Goal: Task Accomplishment & Management: Use online tool/utility

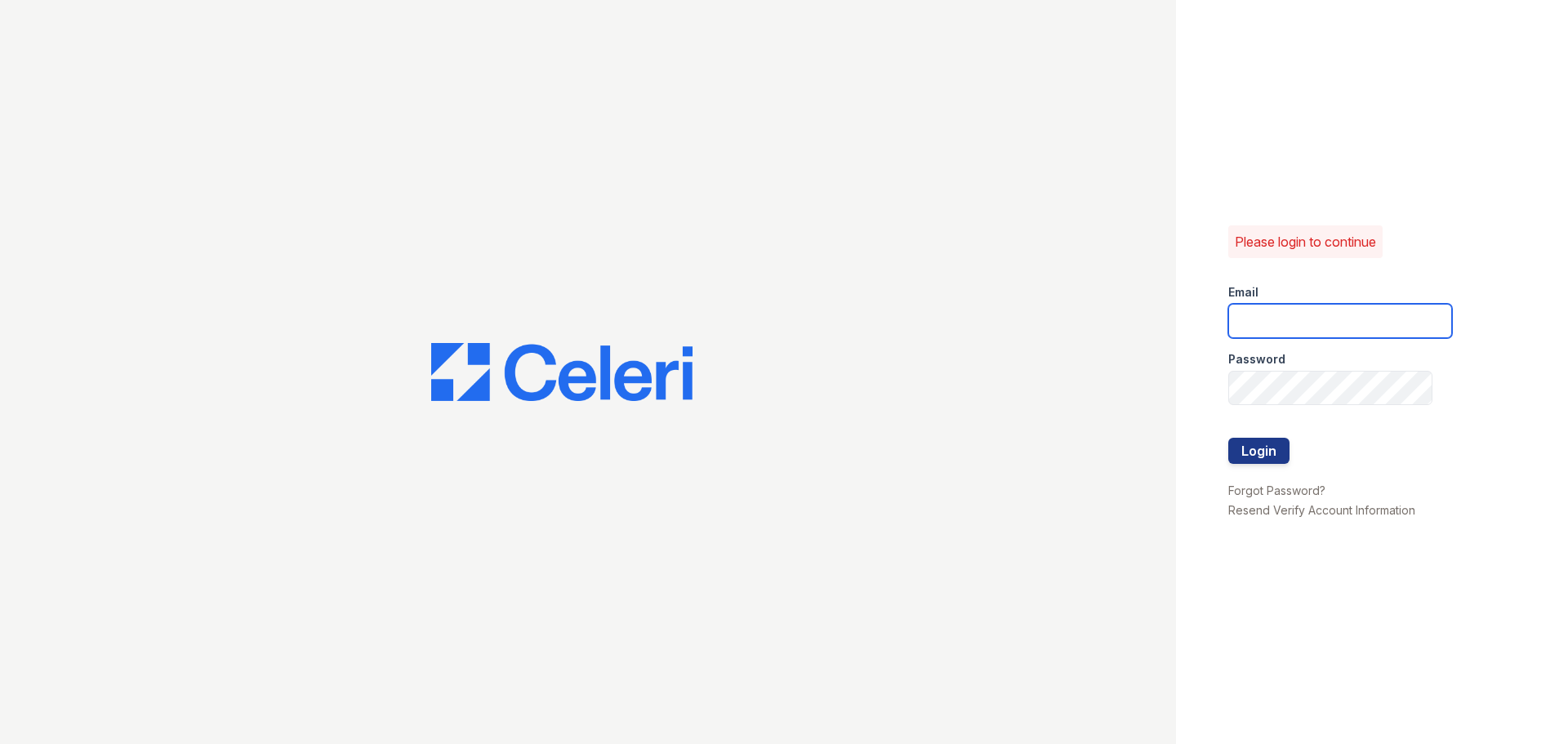
type input "[EMAIL_ADDRESS][DOMAIN_NAME]"
click at [1263, 467] on div at bounding box center [1340, 472] width 223 height 16
click at [1247, 442] on button "Login" at bounding box center [1259, 451] width 61 height 26
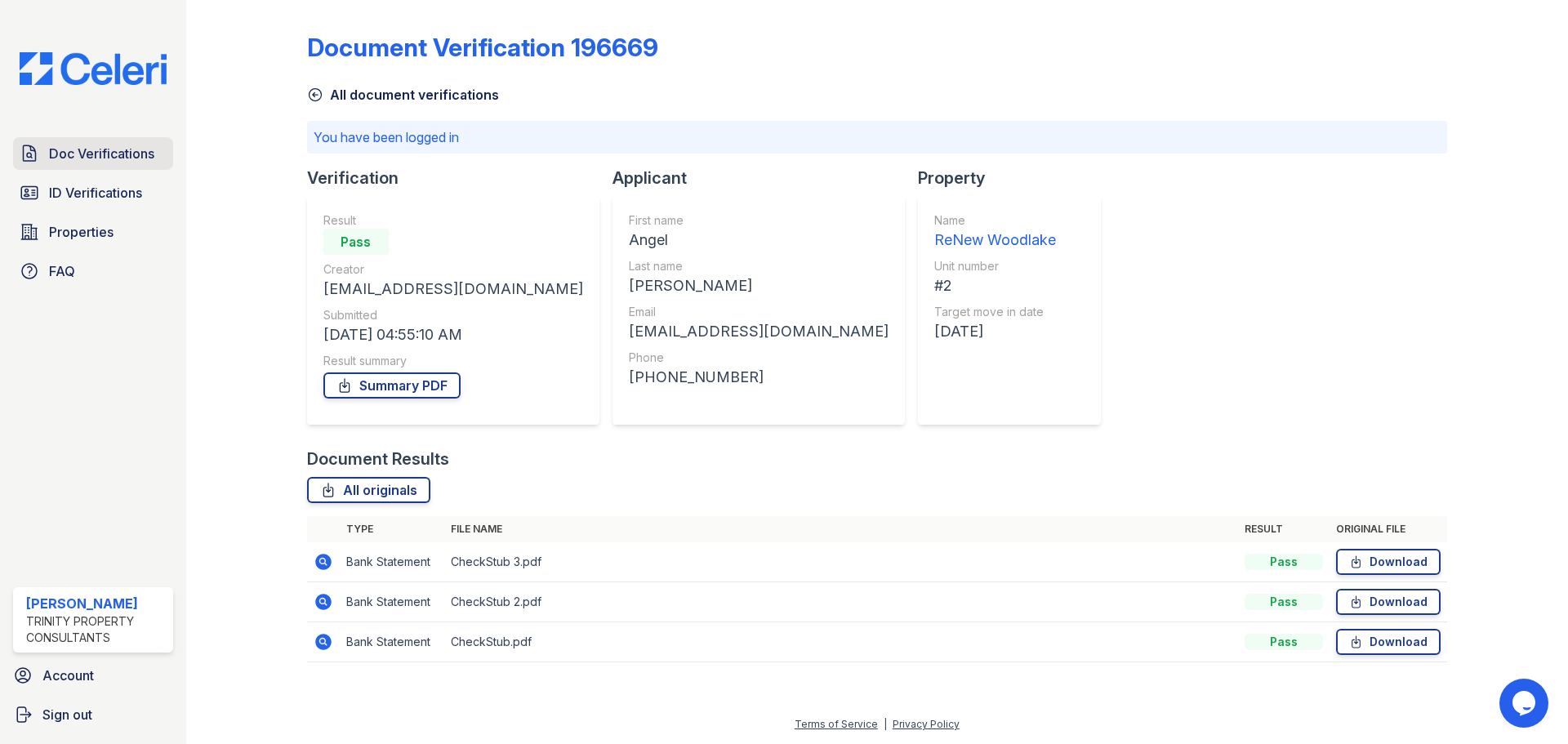
click at [101, 162] on span "Doc Verifications" at bounding box center [101, 153] width 105 height 20
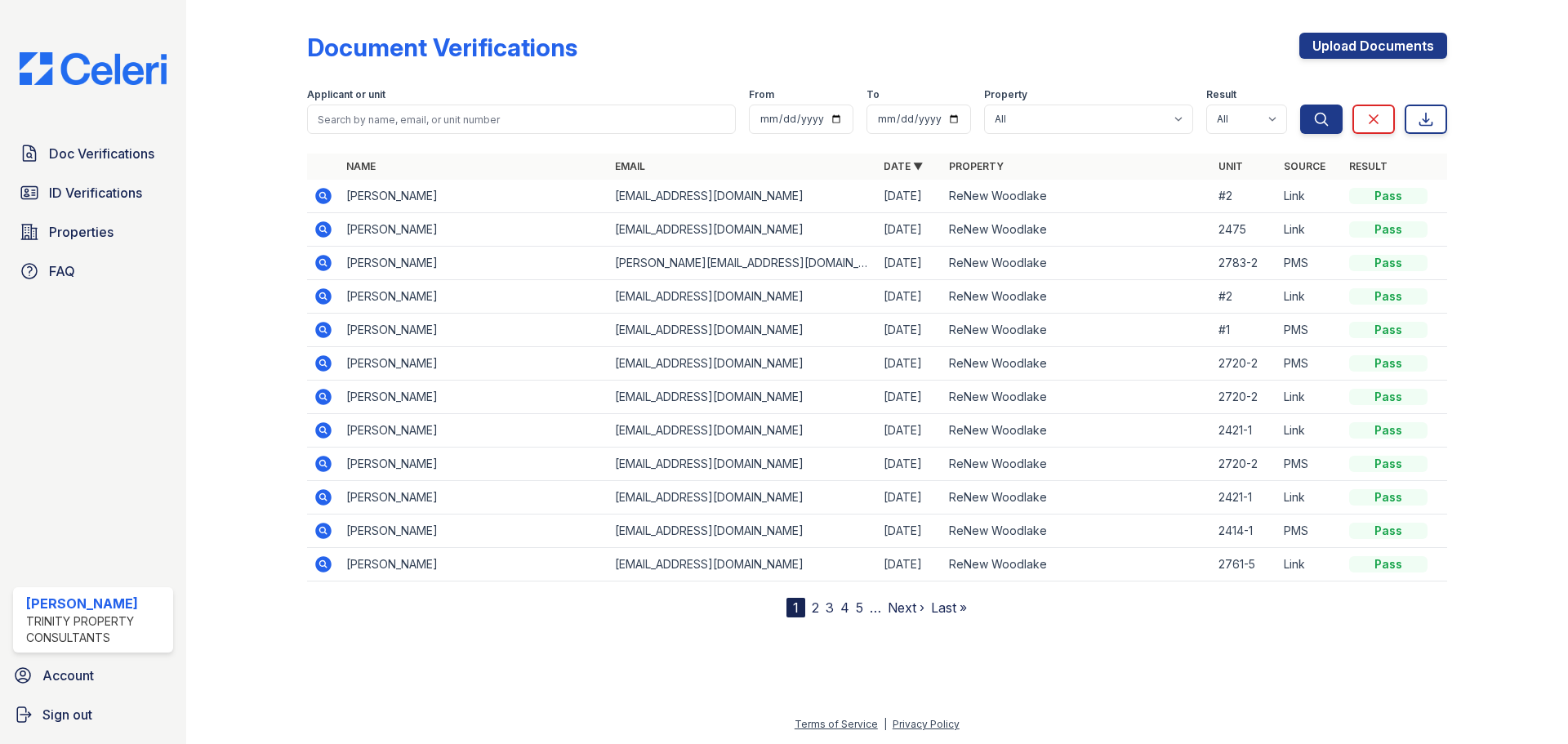
click at [322, 194] on icon at bounding box center [322, 195] width 4 height 4
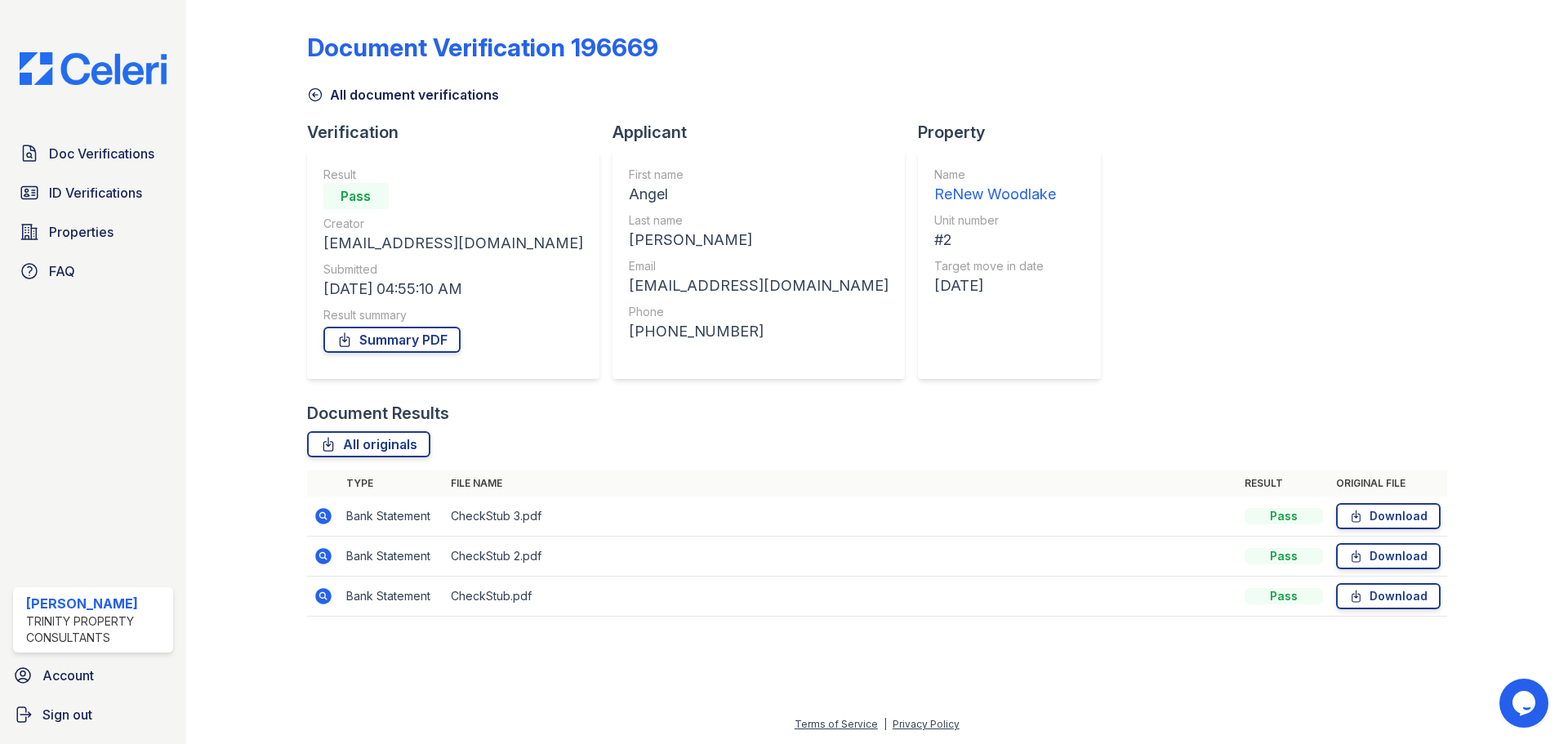
click at [325, 601] on icon at bounding box center [323, 596] width 16 height 16
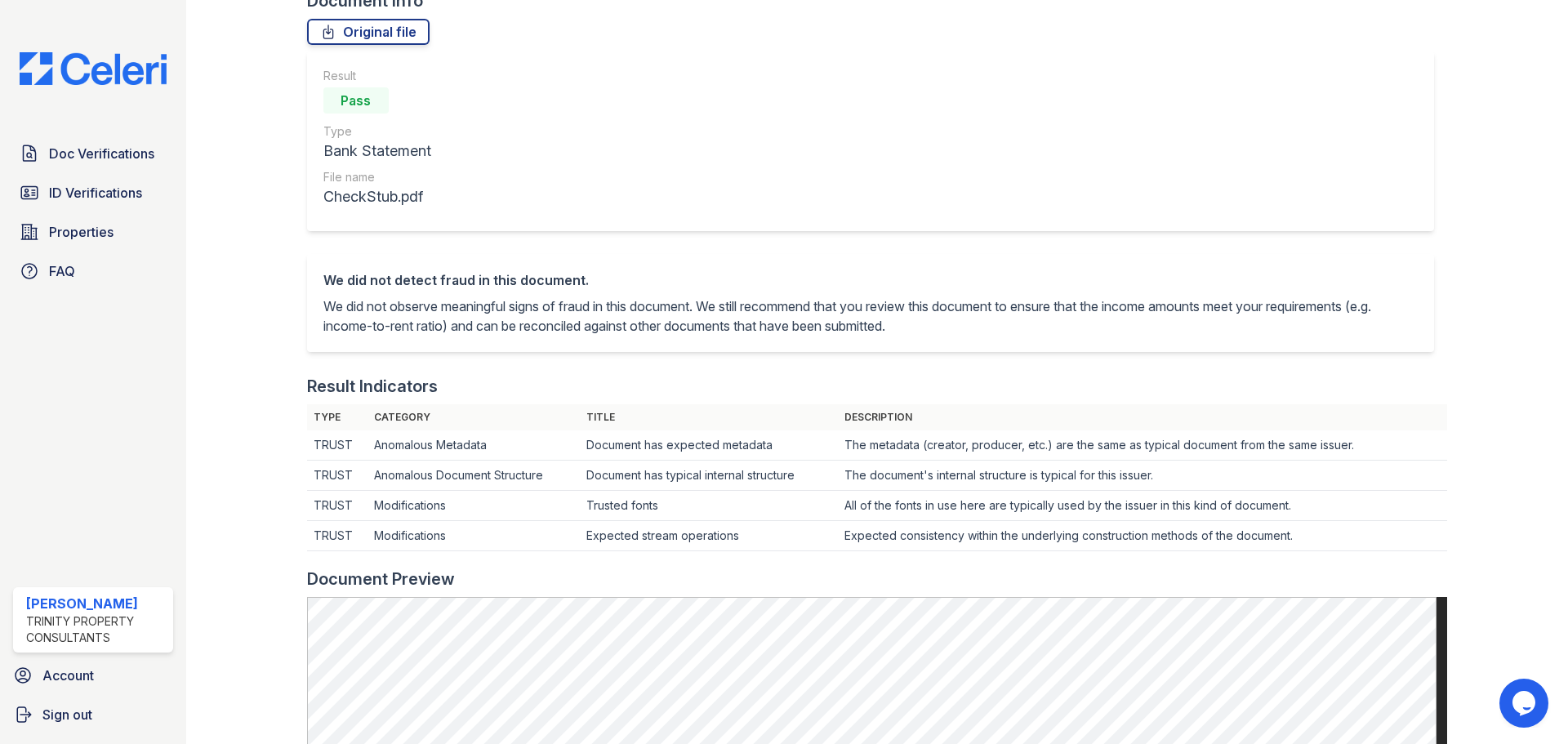
scroll to position [82, 0]
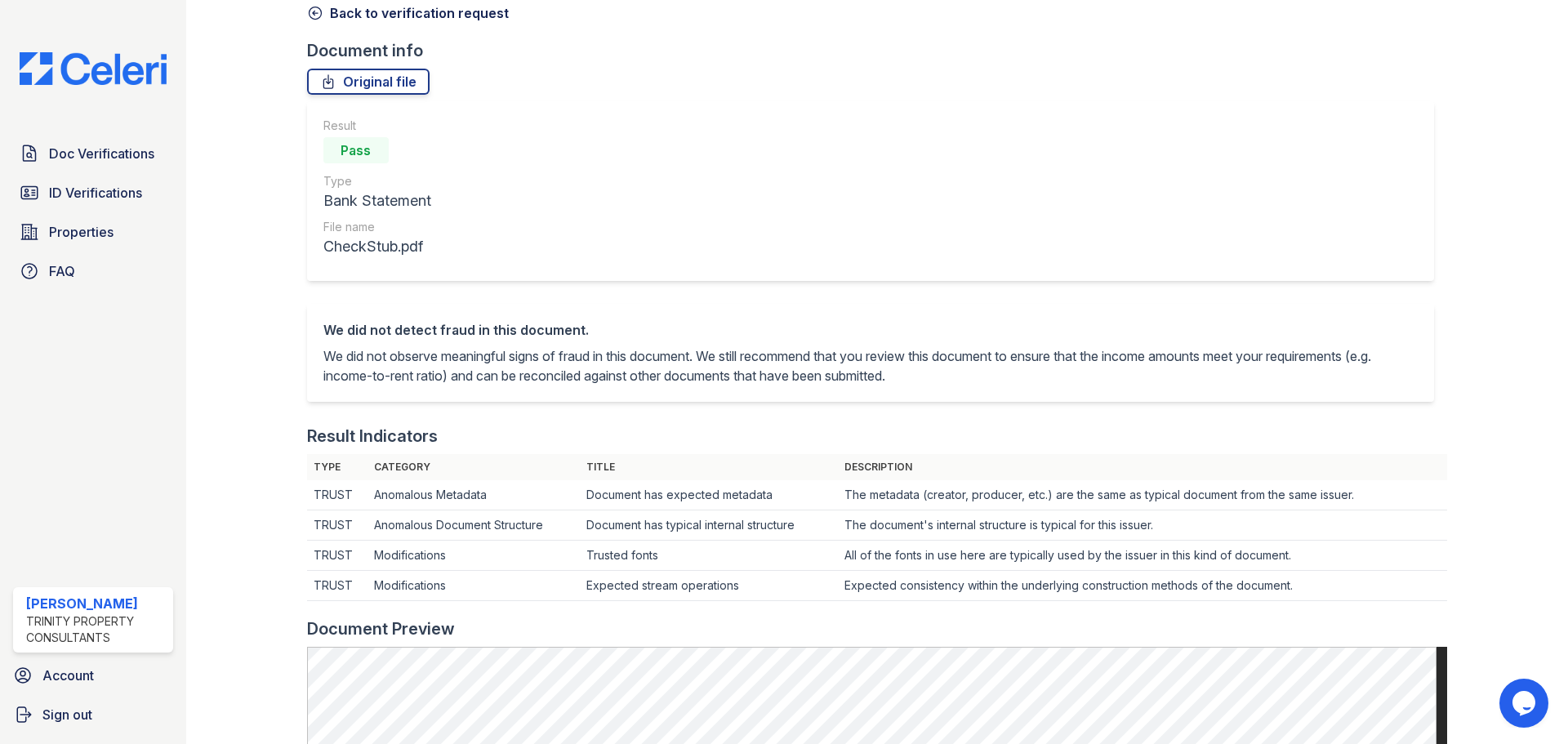
click at [313, 21] on icon at bounding box center [315, 13] width 16 height 16
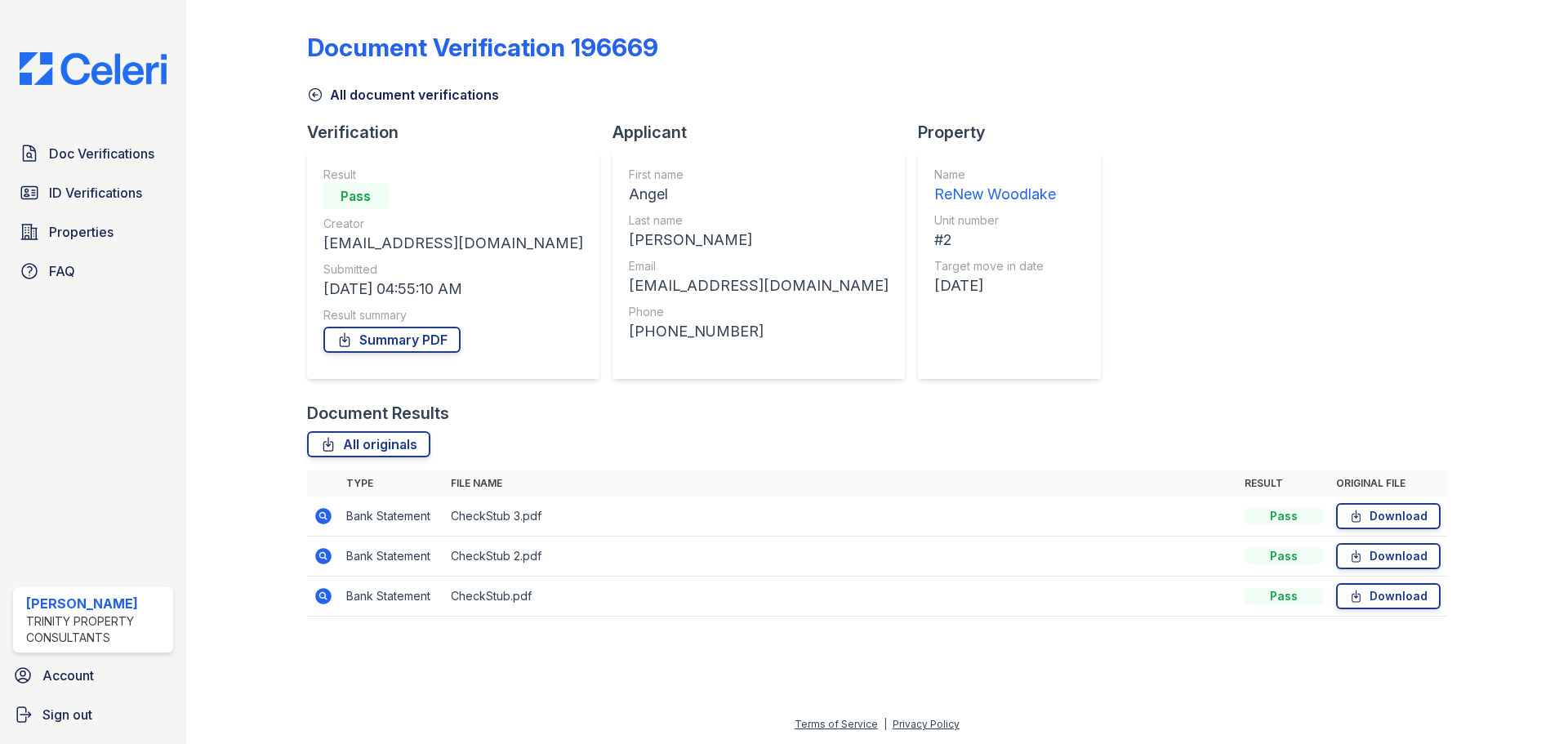
click at [320, 554] on icon at bounding box center [323, 556] width 16 height 16
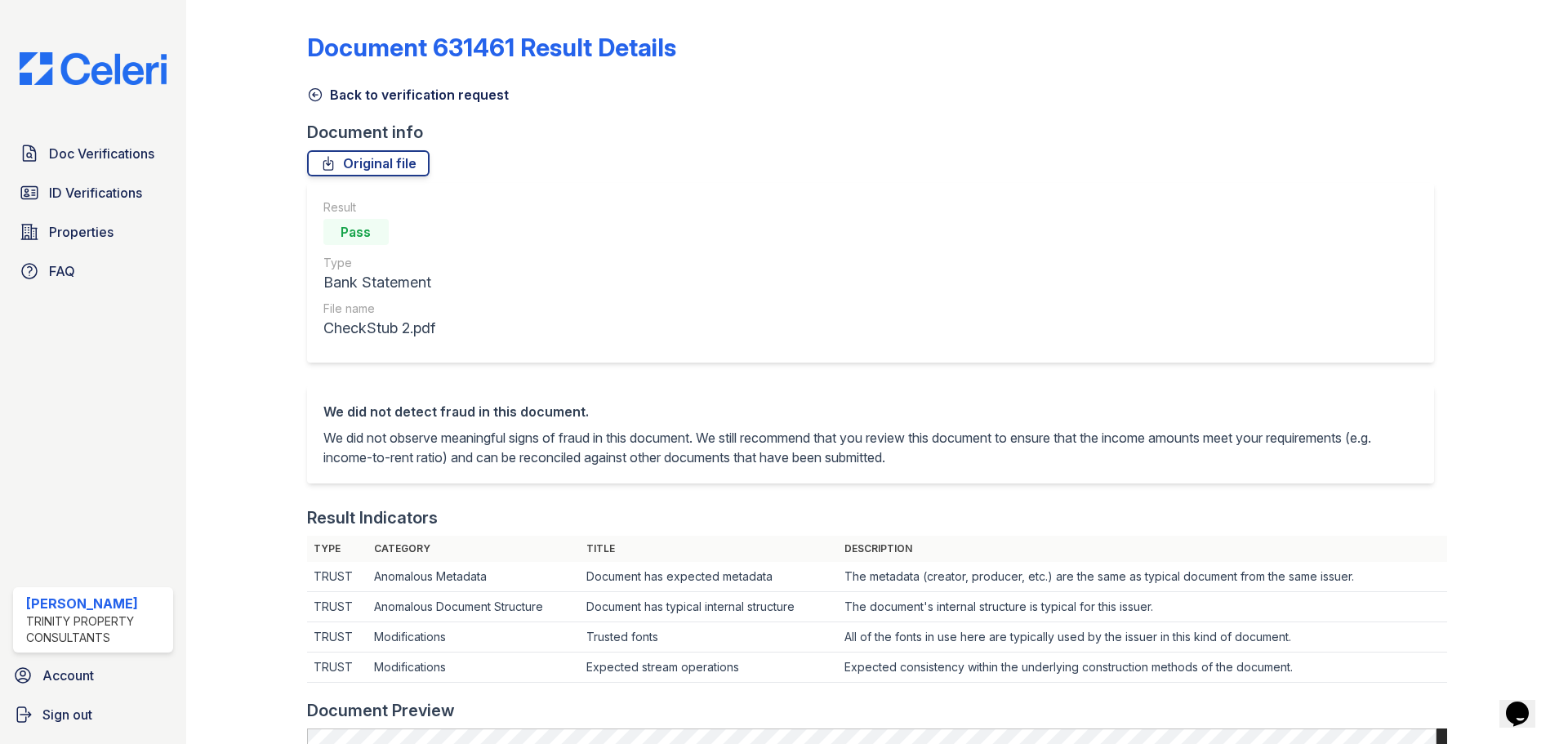
click at [312, 92] on icon at bounding box center [315, 94] width 16 height 16
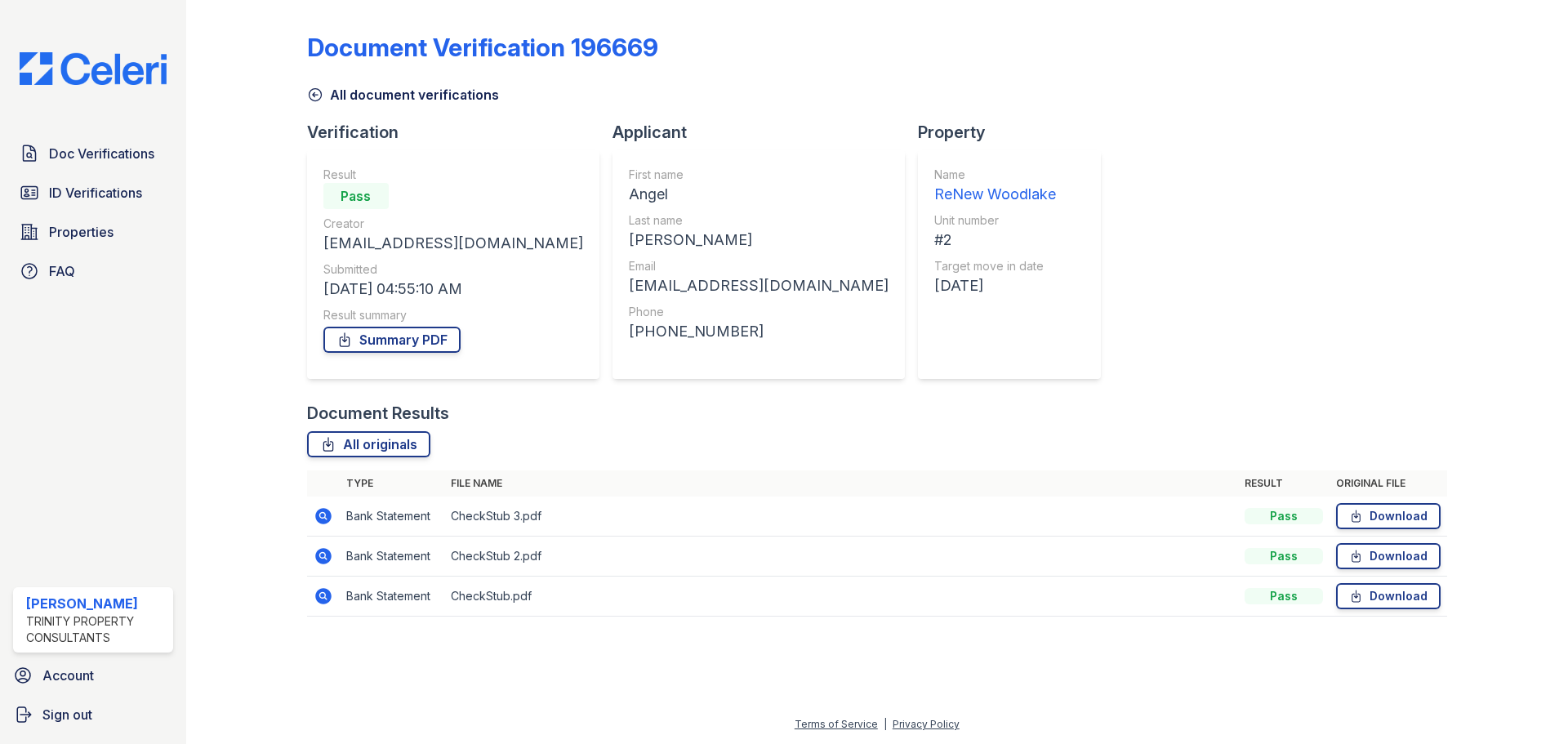
click at [322, 521] on icon at bounding box center [323, 516] width 16 height 16
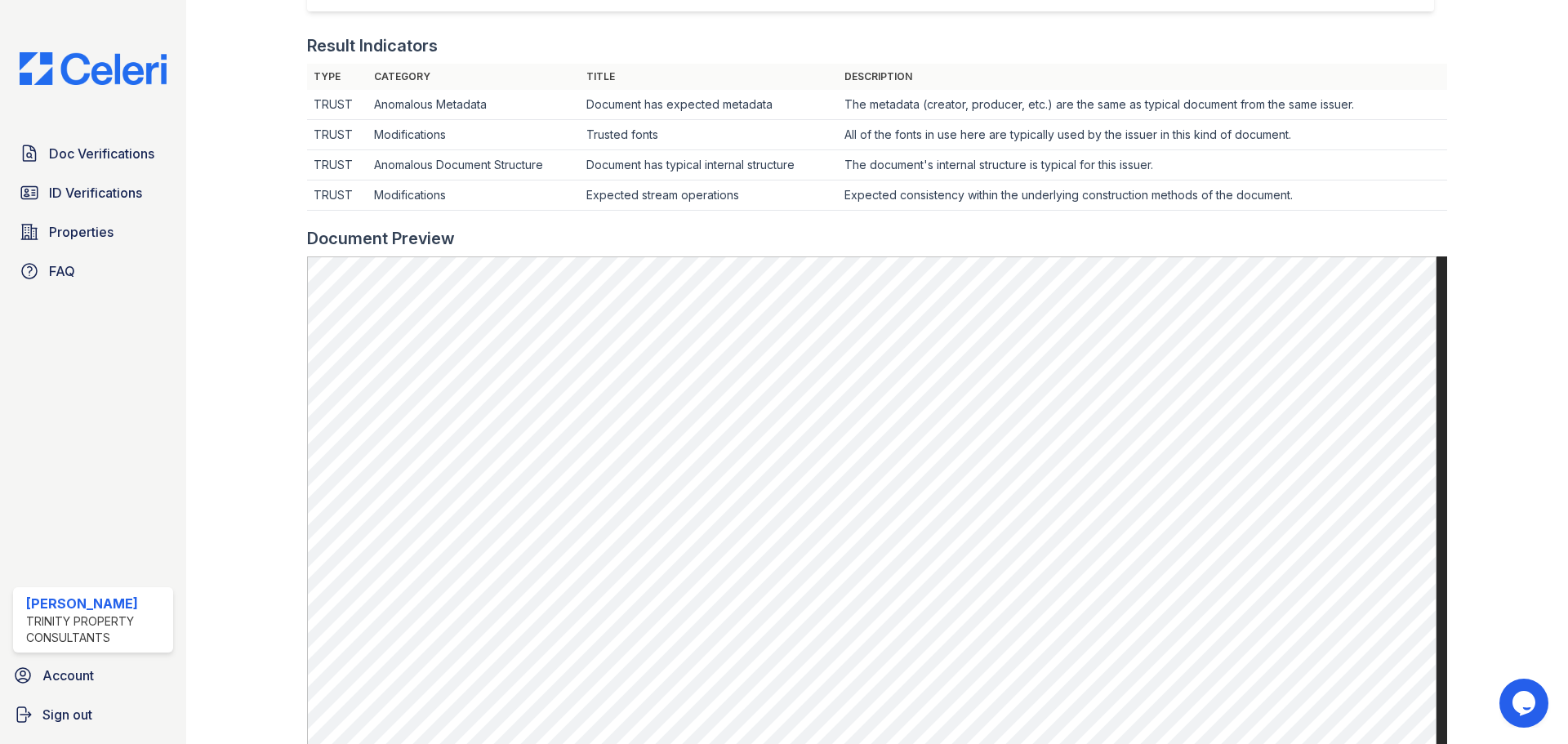
scroll to position [82, 0]
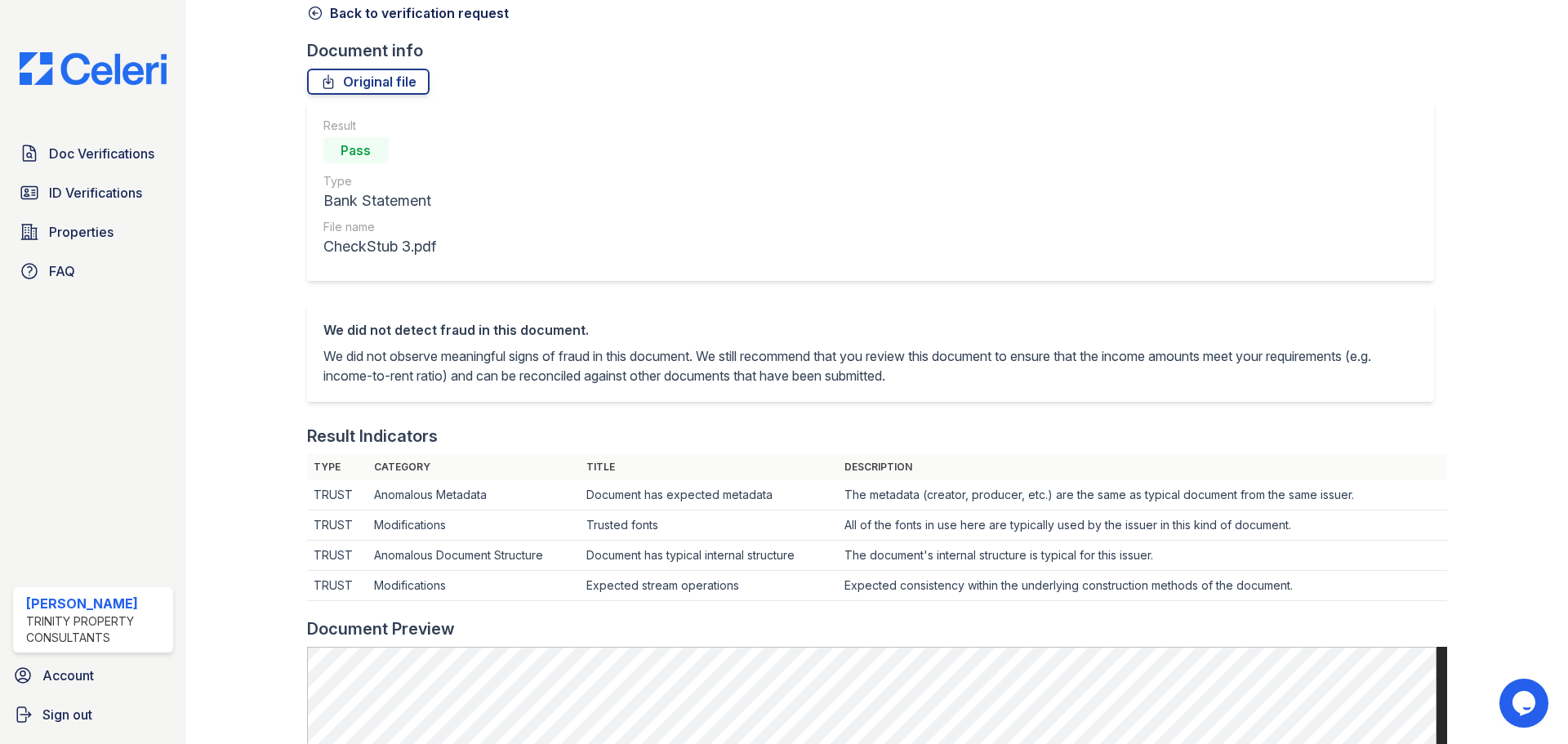
click at [320, 4] on link "Back to verification request" at bounding box center [407, 13] width 202 height 20
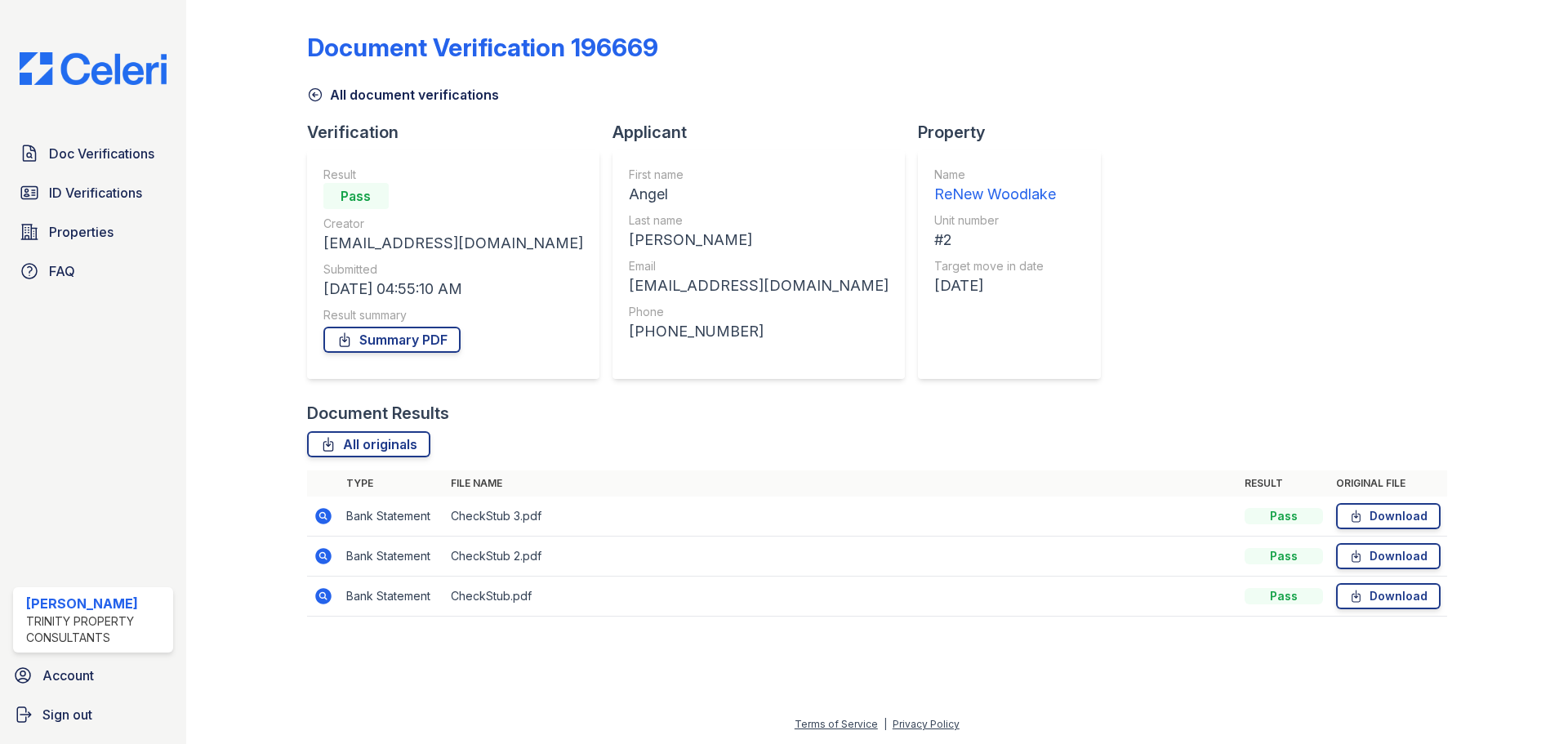
click at [320, 89] on icon at bounding box center [315, 94] width 16 height 16
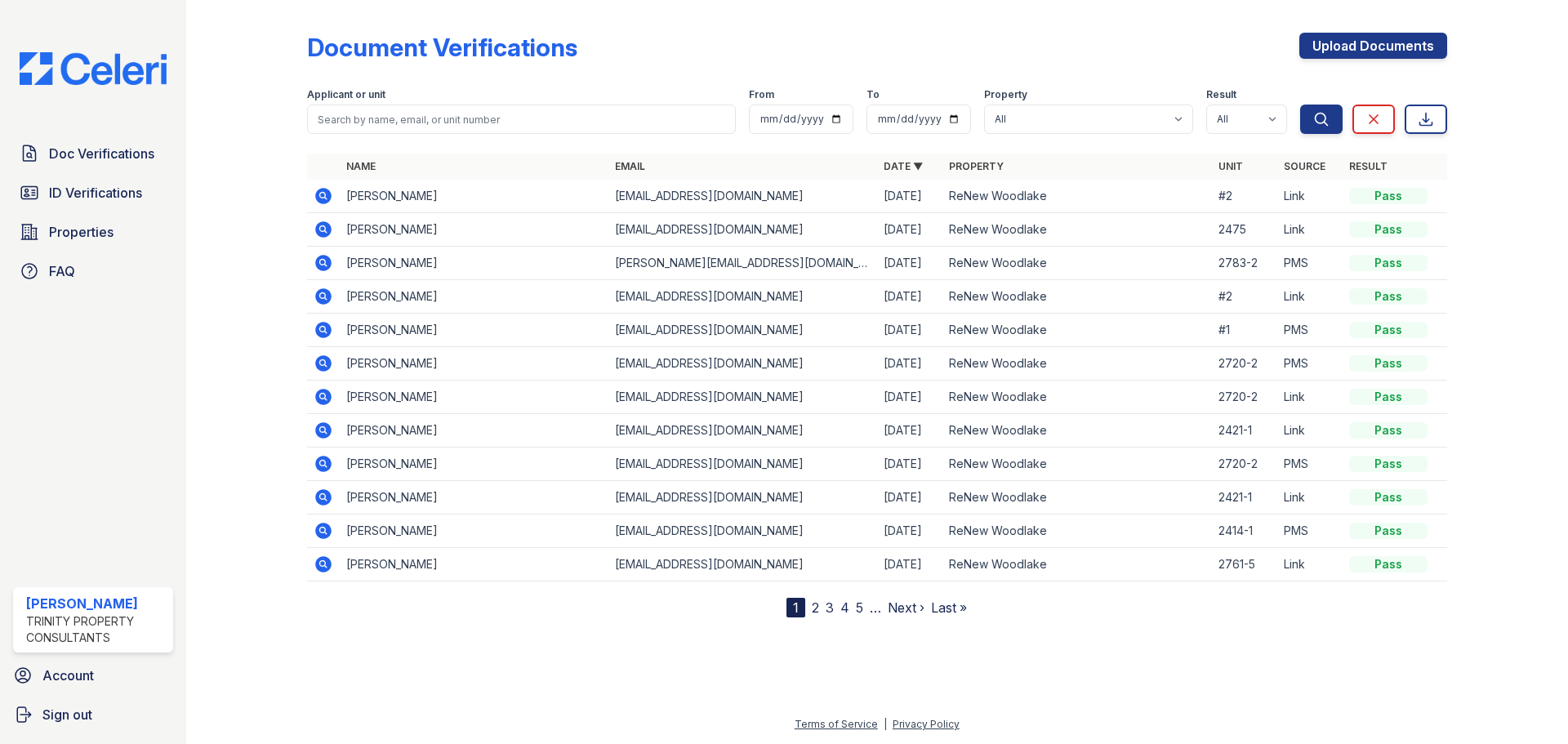
click at [322, 308] on td at bounding box center [323, 296] width 32 height 33
click at [322, 302] on icon at bounding box center [323, 296] width 16 height 16
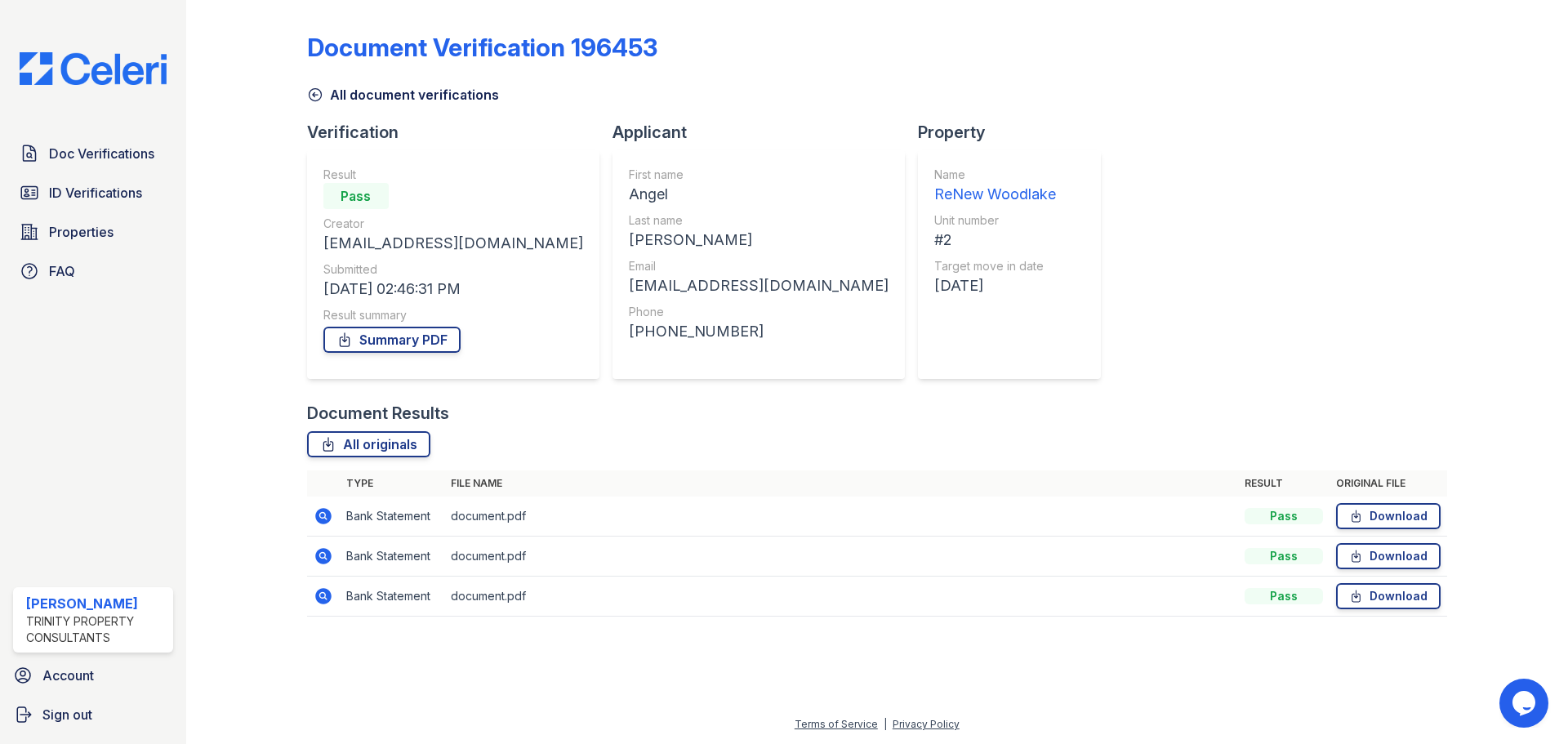
click at [314, 517] on icon at bounding box center [323, 516] width 20 height 20
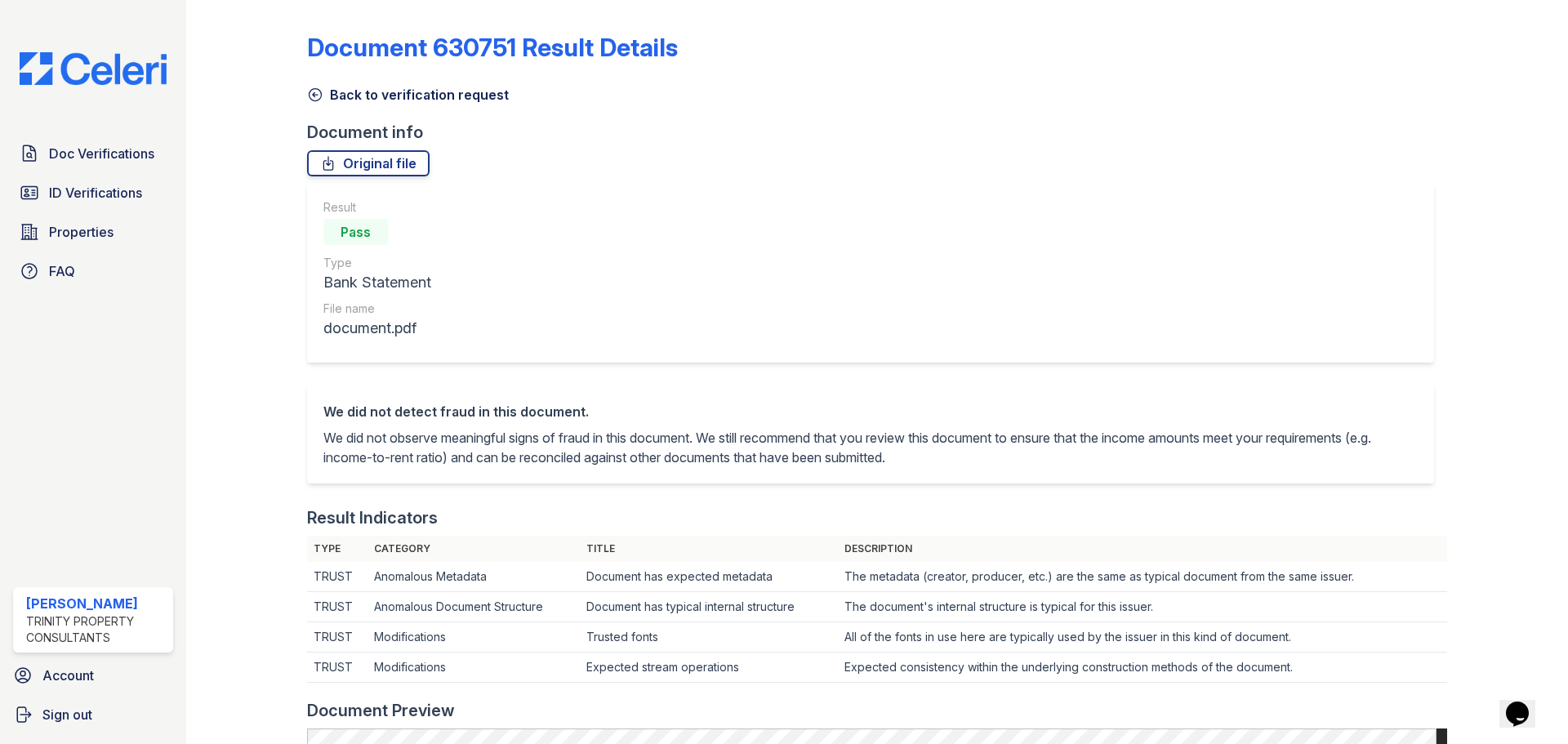
click at [307, 95] on icon at bounding box center [315, 94] width 16 height 16
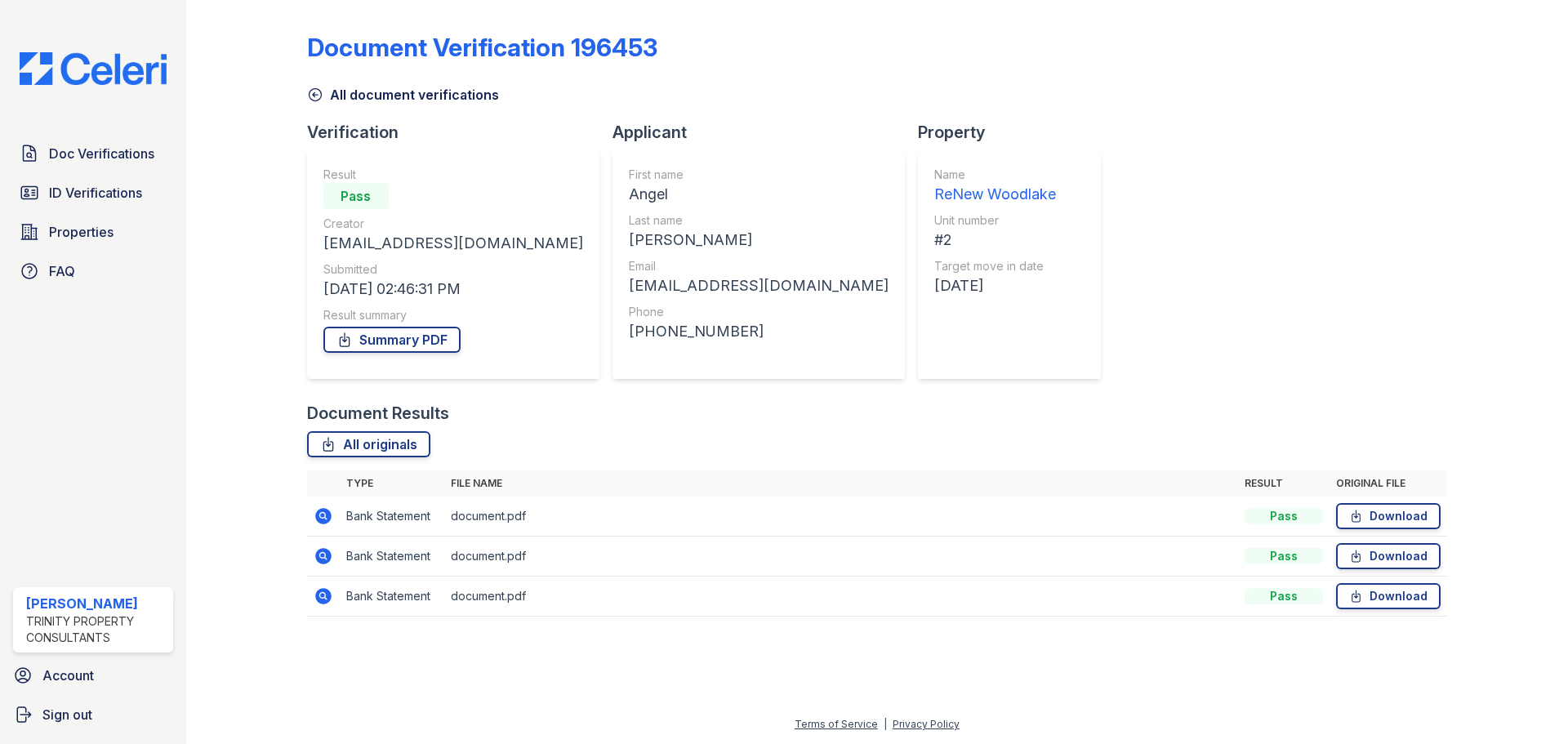
click at [325, 560] on icon at bounding box center [323, 556] width 16 height 16
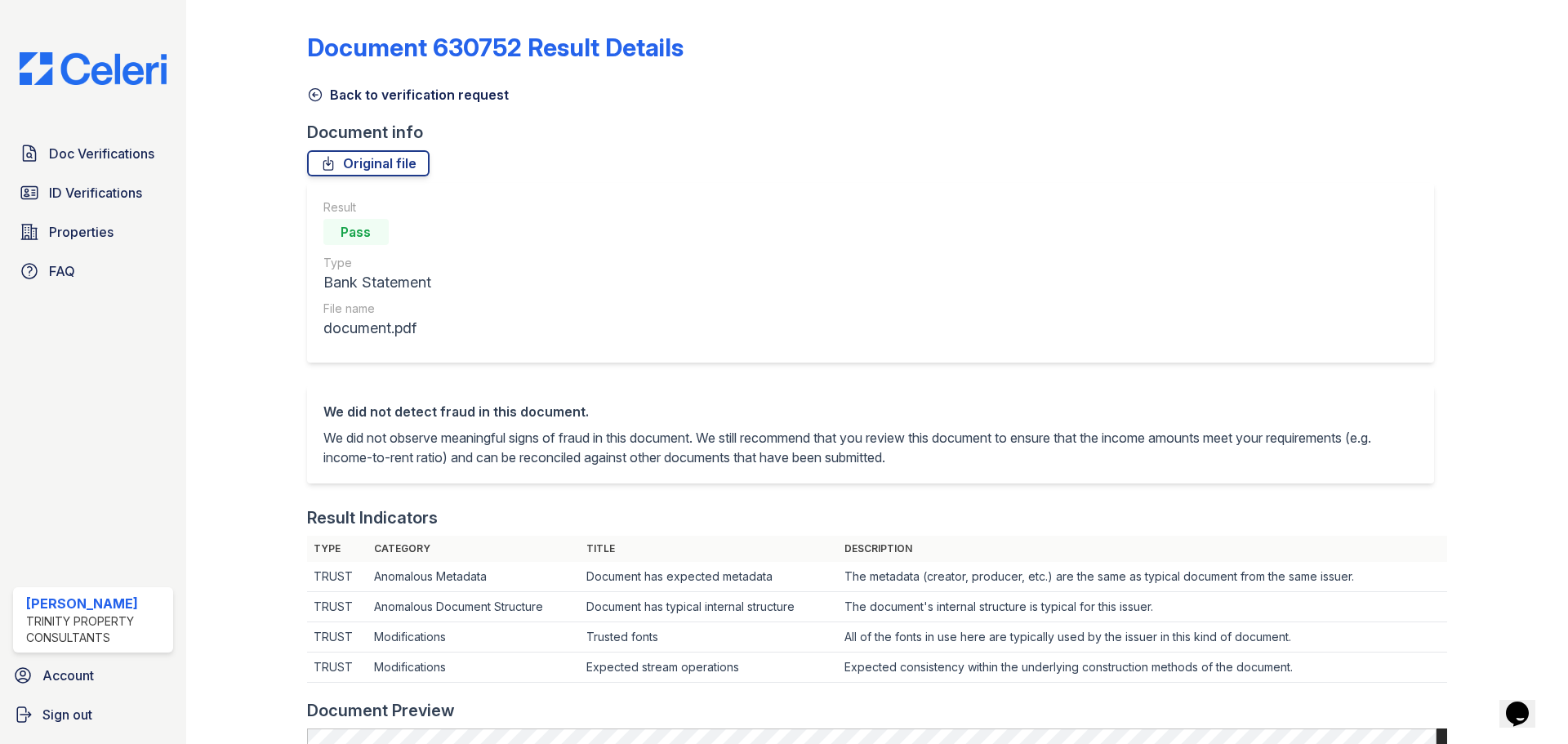
click at [315, 93] on icon at bounding box center [315, 94] width 16 height 16
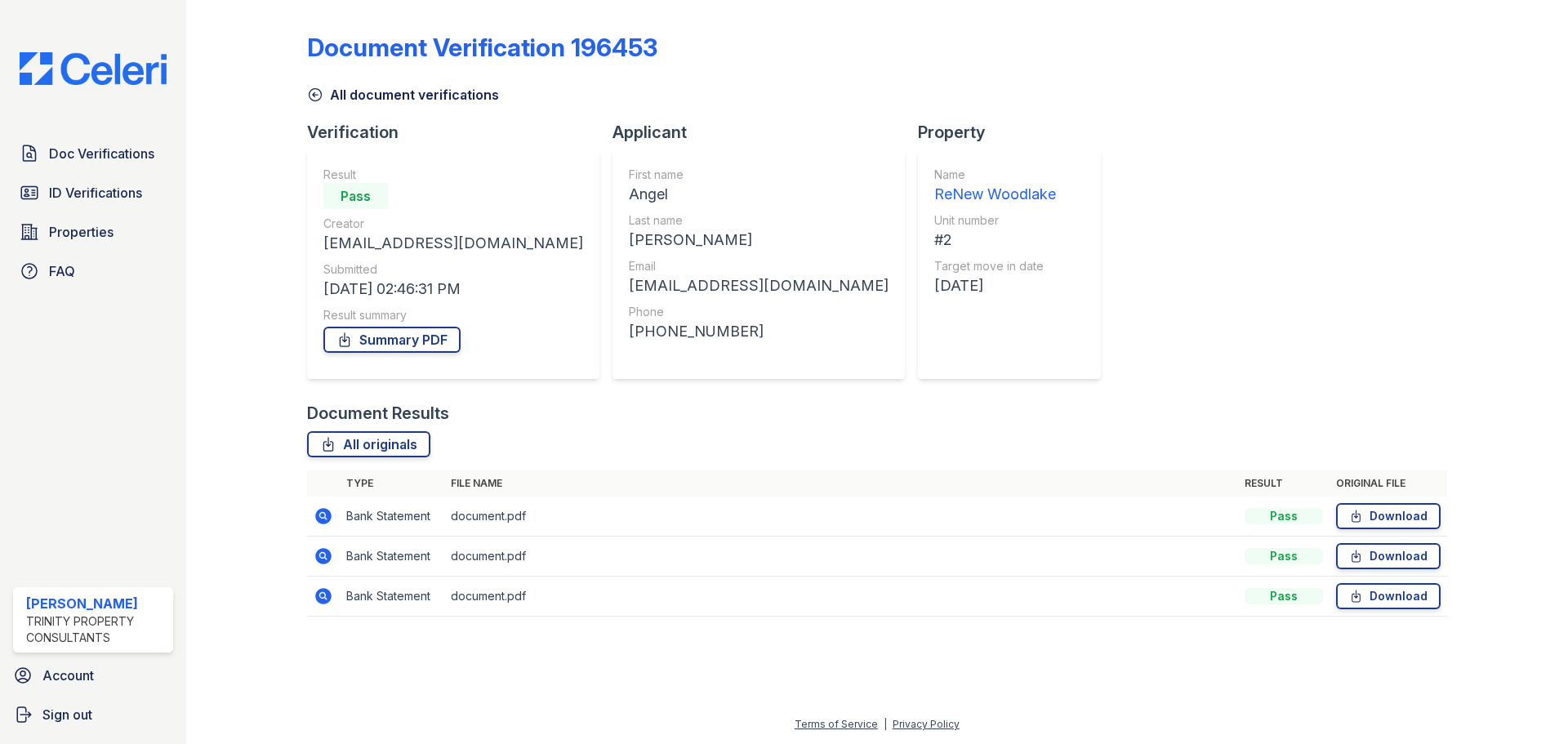
click at [313, 592] on icon at bounding box center [323, 596] width 20 height 20
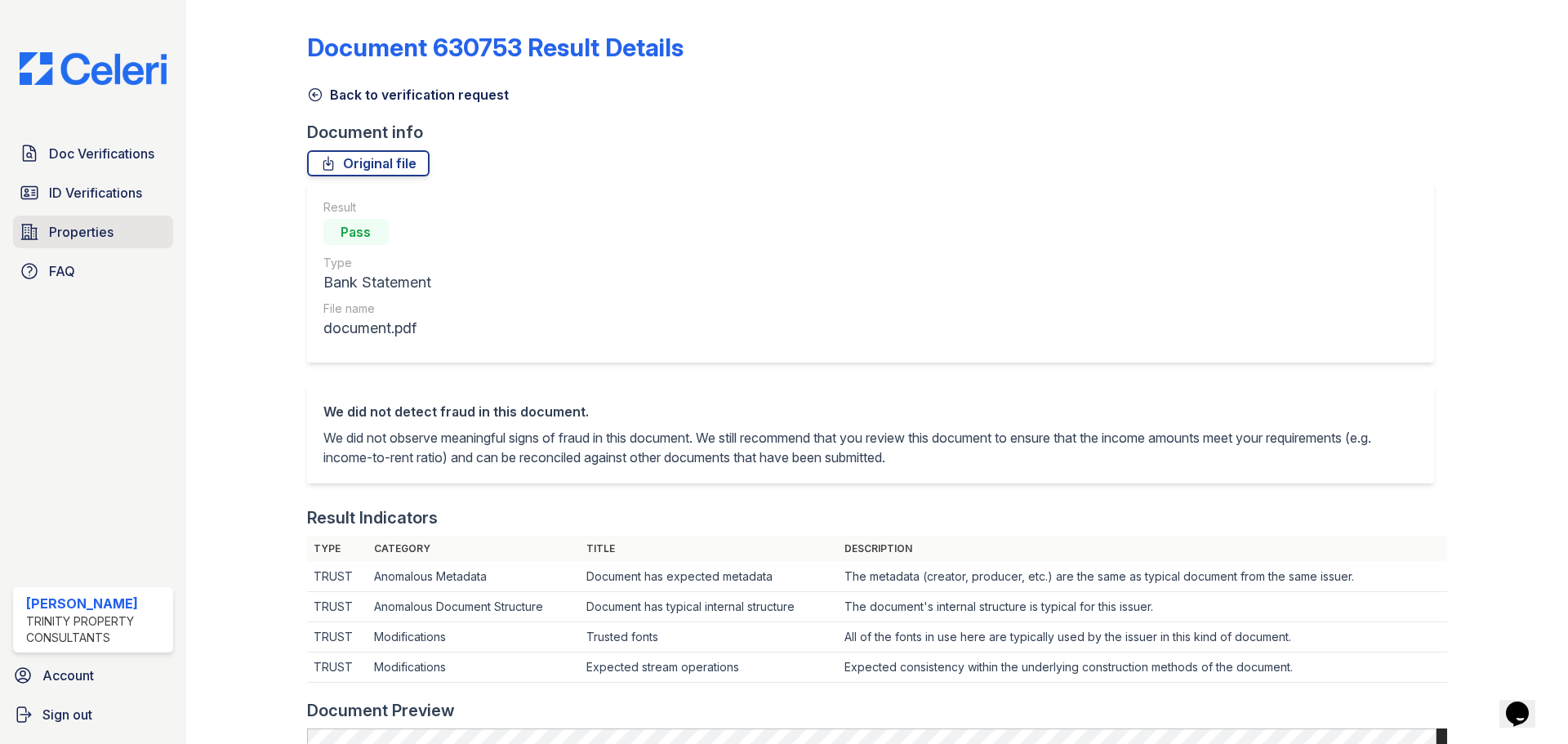
click at [82, 223] on span "Properties" at bounding box center [82, 232] width 65 height 20
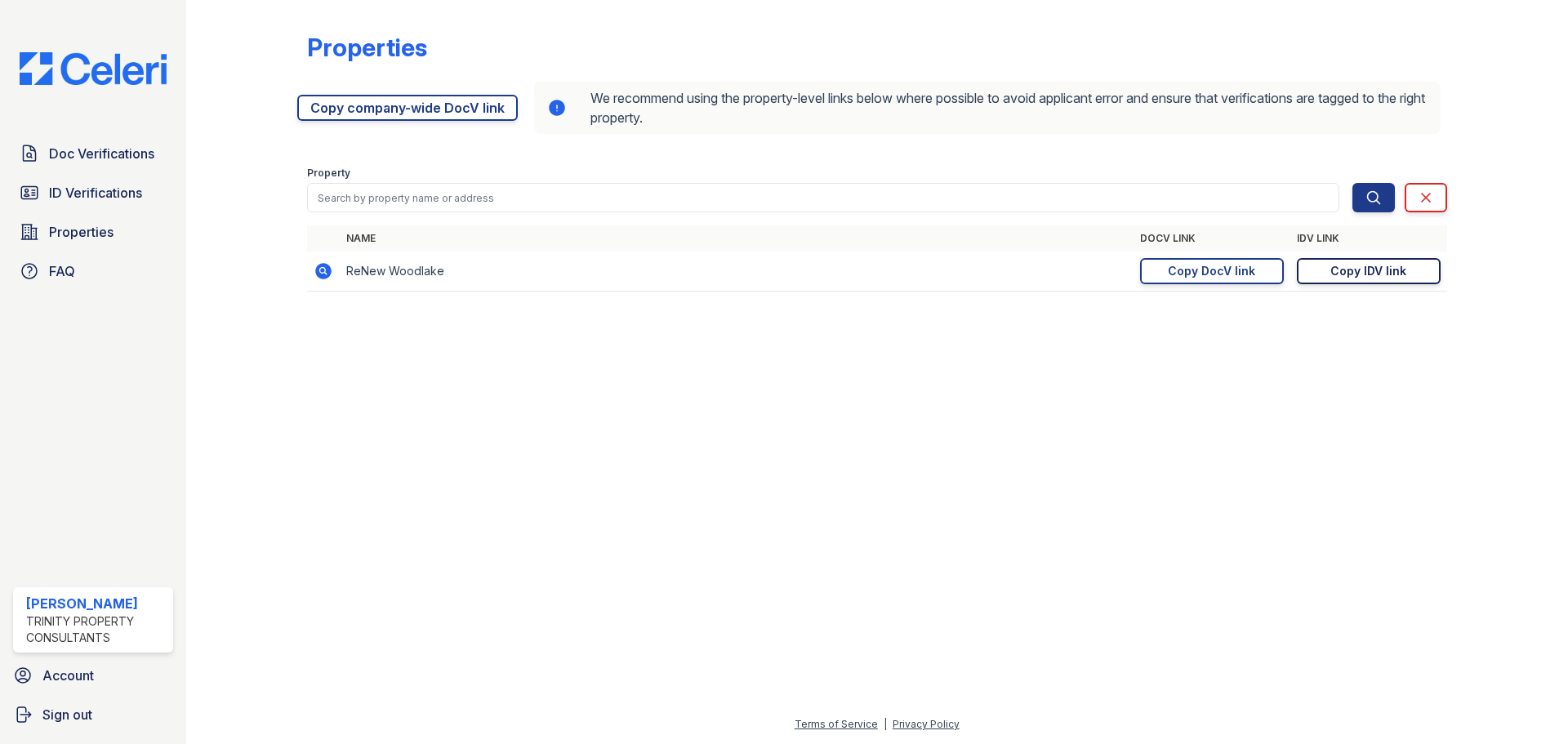
click at [1310, 270] on link "Copy IDV link Copy link" at bounding box center [1369, 271] width 144 height 26
click at [1211, 266] on div "Copy DocV link" at bounding box center [1211, 271] width 87 height 16
click at [84, 149] on span "Doc Verifications" at bounding box center [101, 153] width 105 height 20
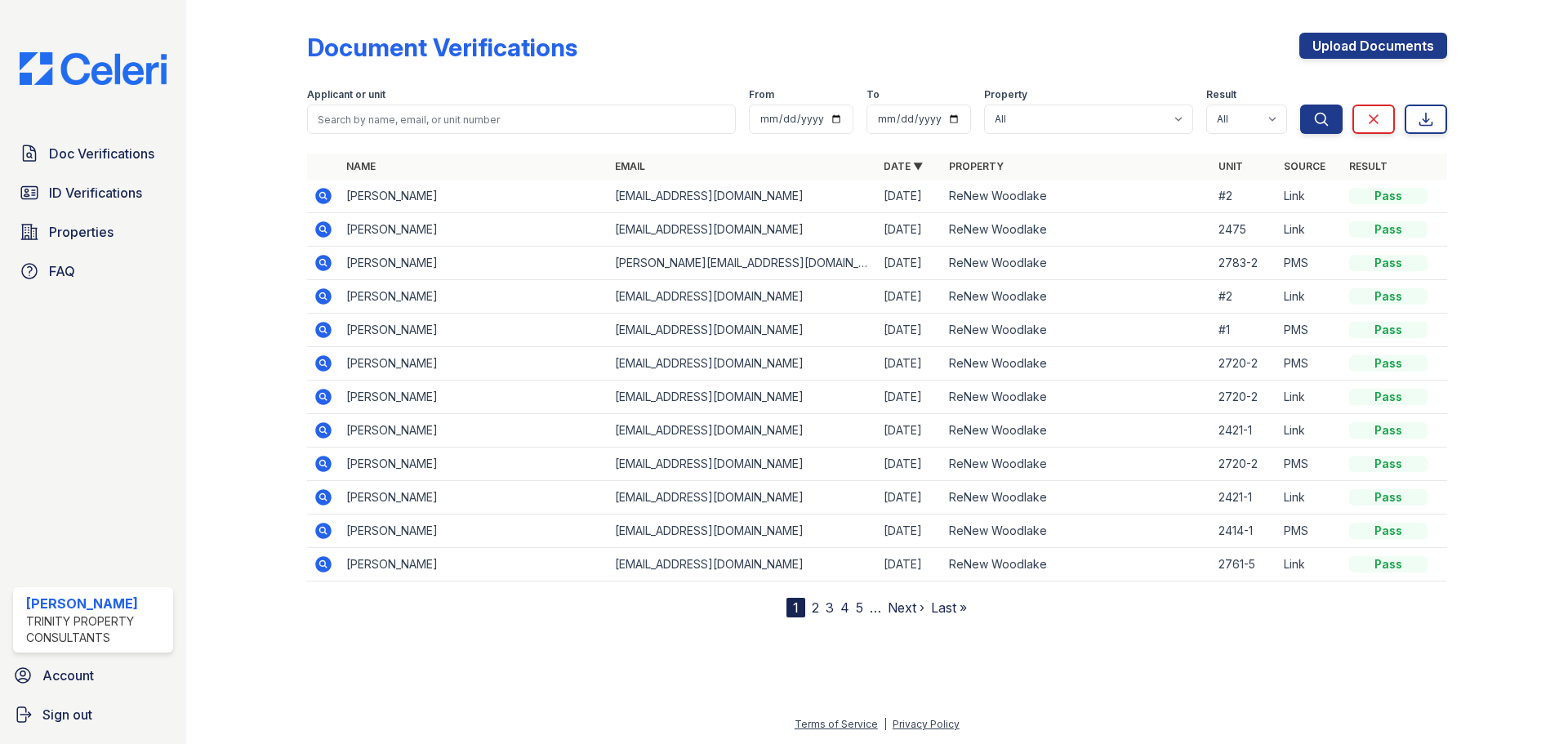
click at [321, 269] on icon at bounding box center [323, 263] width 16 height 16
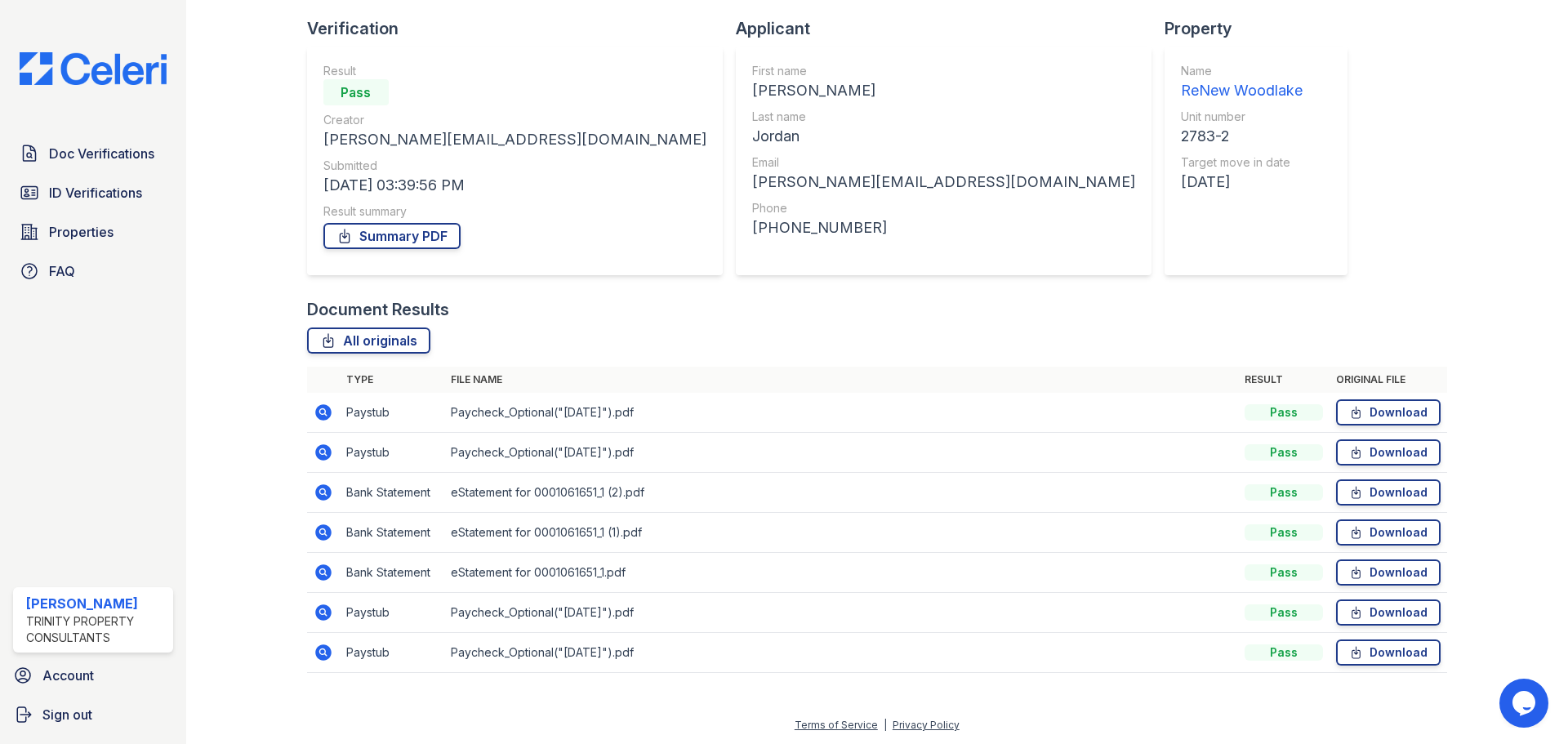
scroll to position [104, 0]
click at [332, 454] on td at bounding box center [323, 451] width 32 height 40
click at [322, 454] on icon at bounding box center [323, 451] width 16 height 16
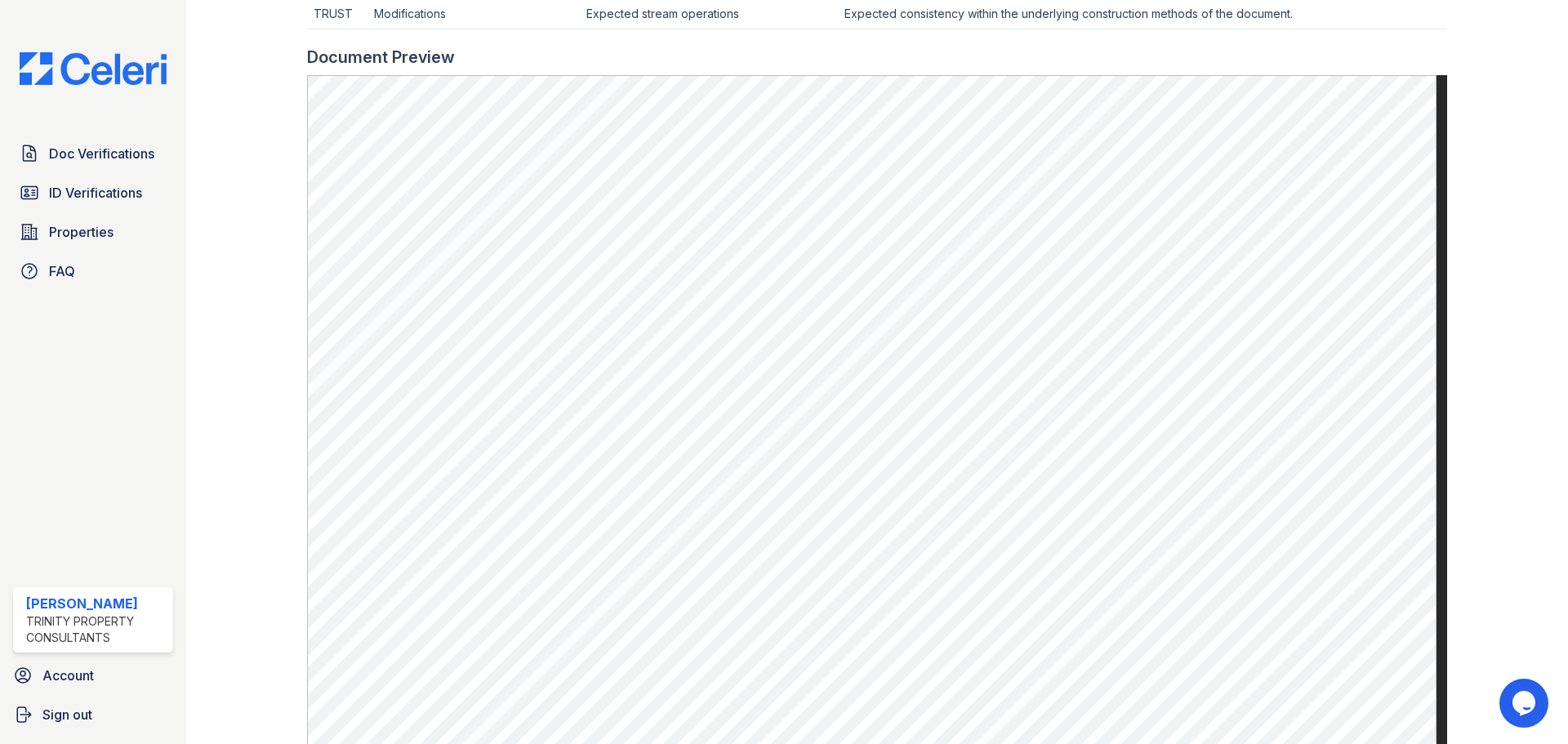
scroll to position [82, 0]
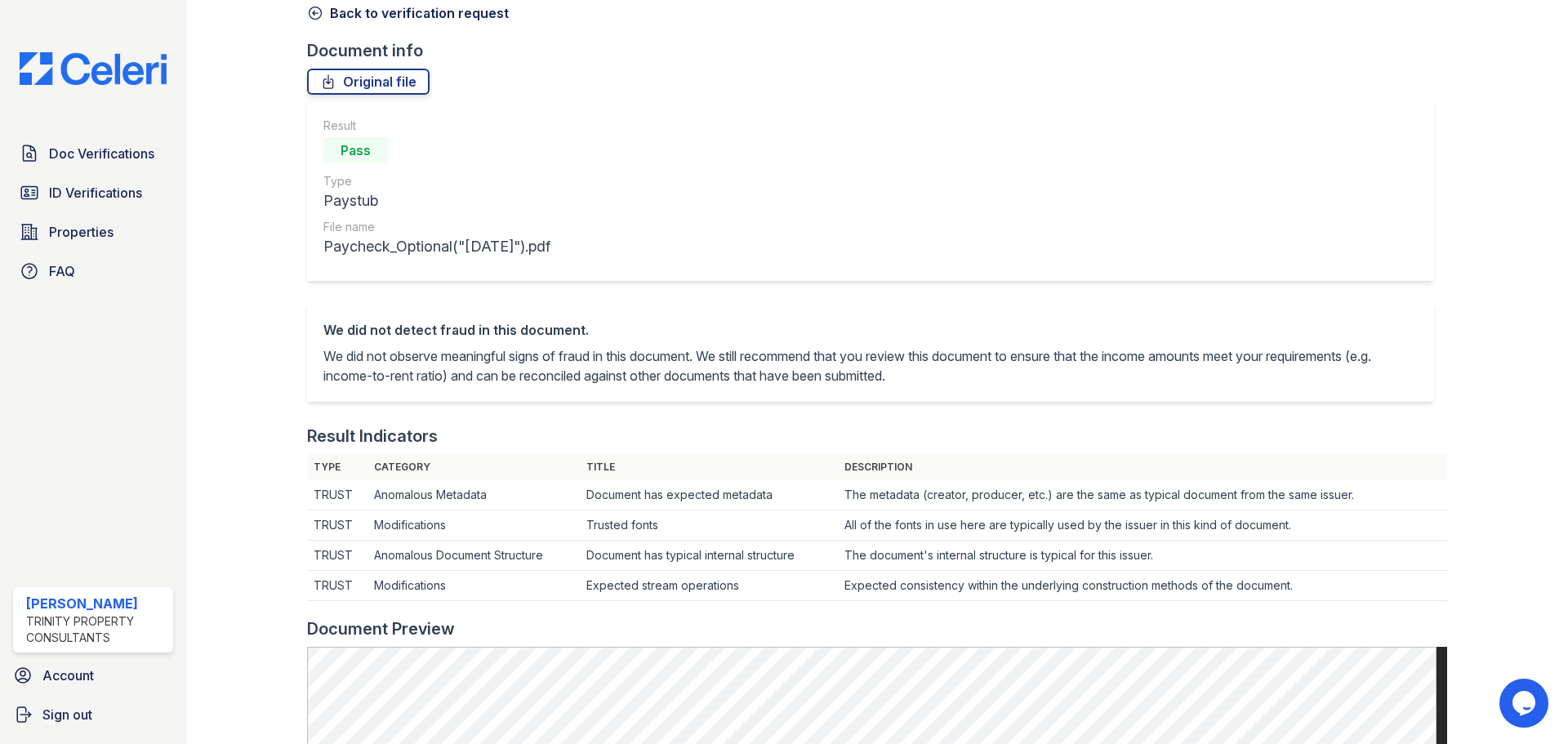
click at [316, 12] on icon at bounding box center [315, 13] width 16 height 16
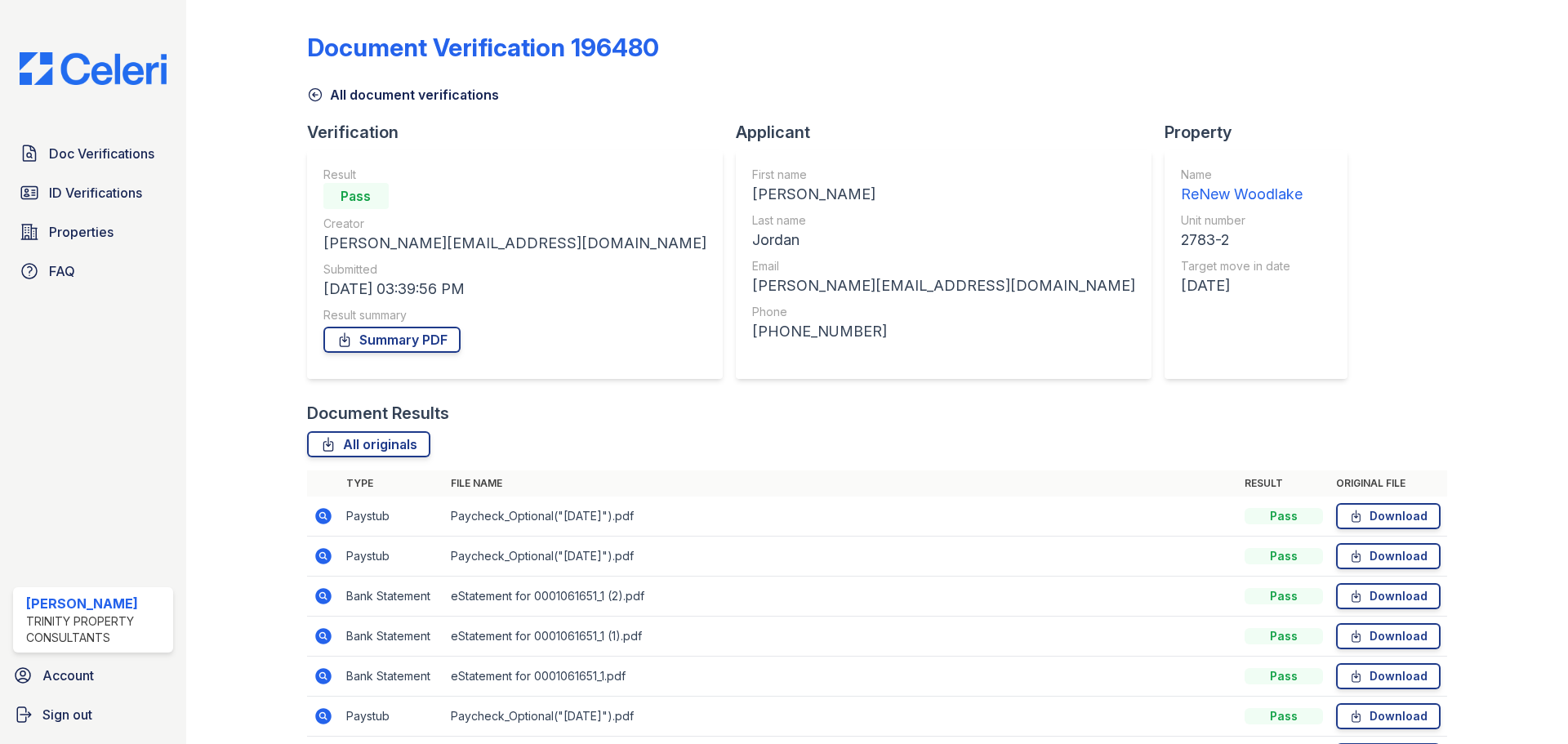
scroll to position [82, 0]
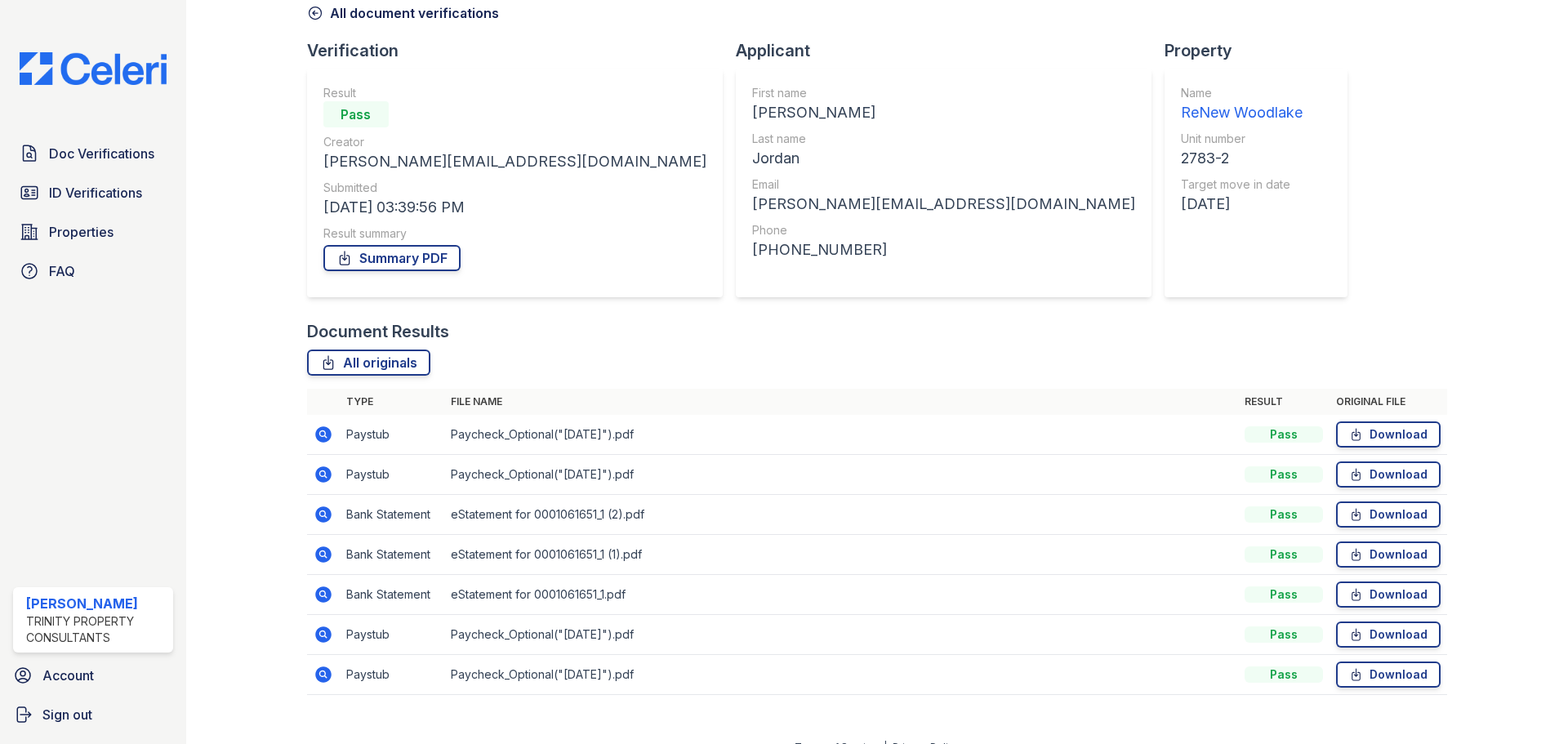
click at [317, 679] on icon at bounding box center [323, 674] width 16 height 16
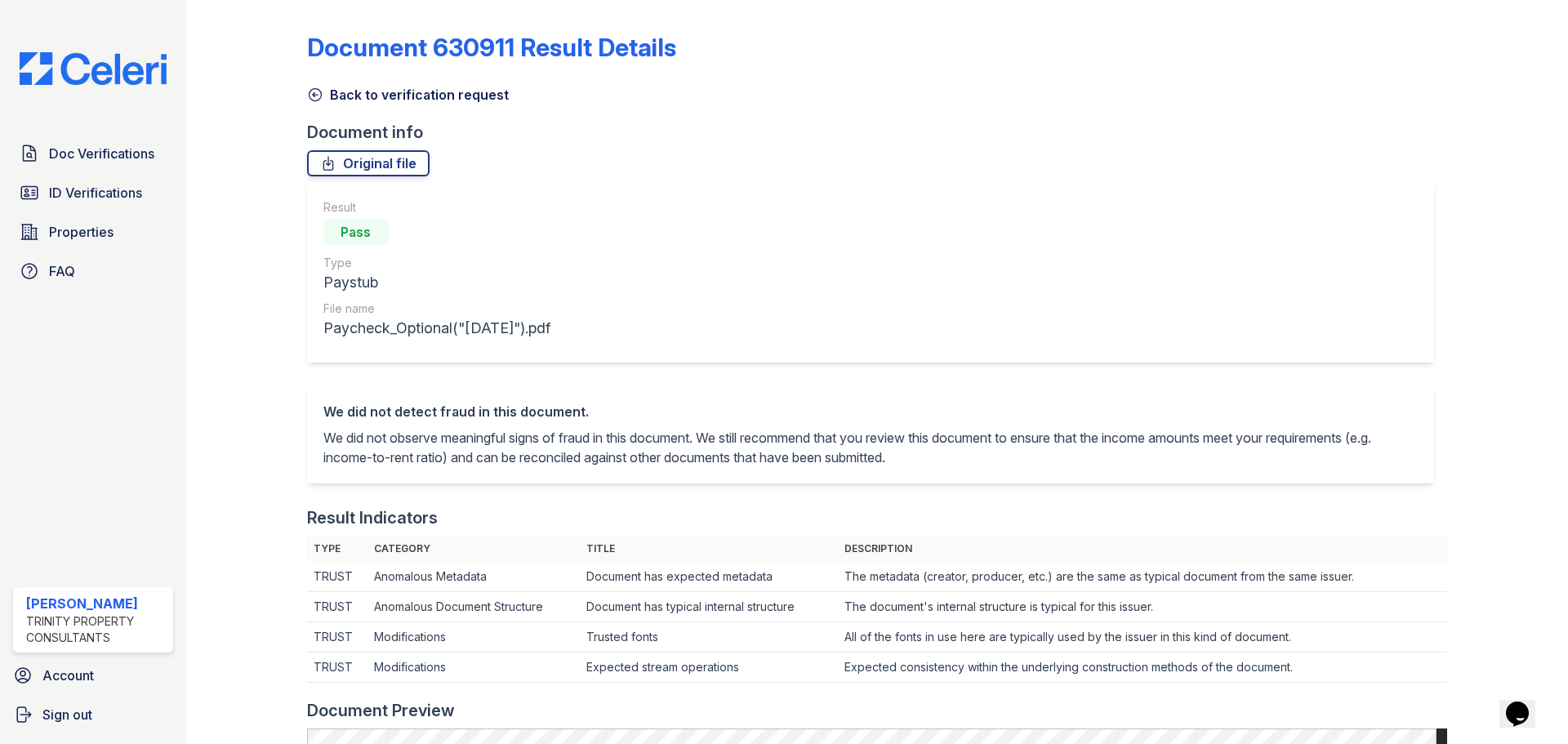
click at [340, 90] on link "Back to verification request" at bounding box center [407, 95] width 202 height 20
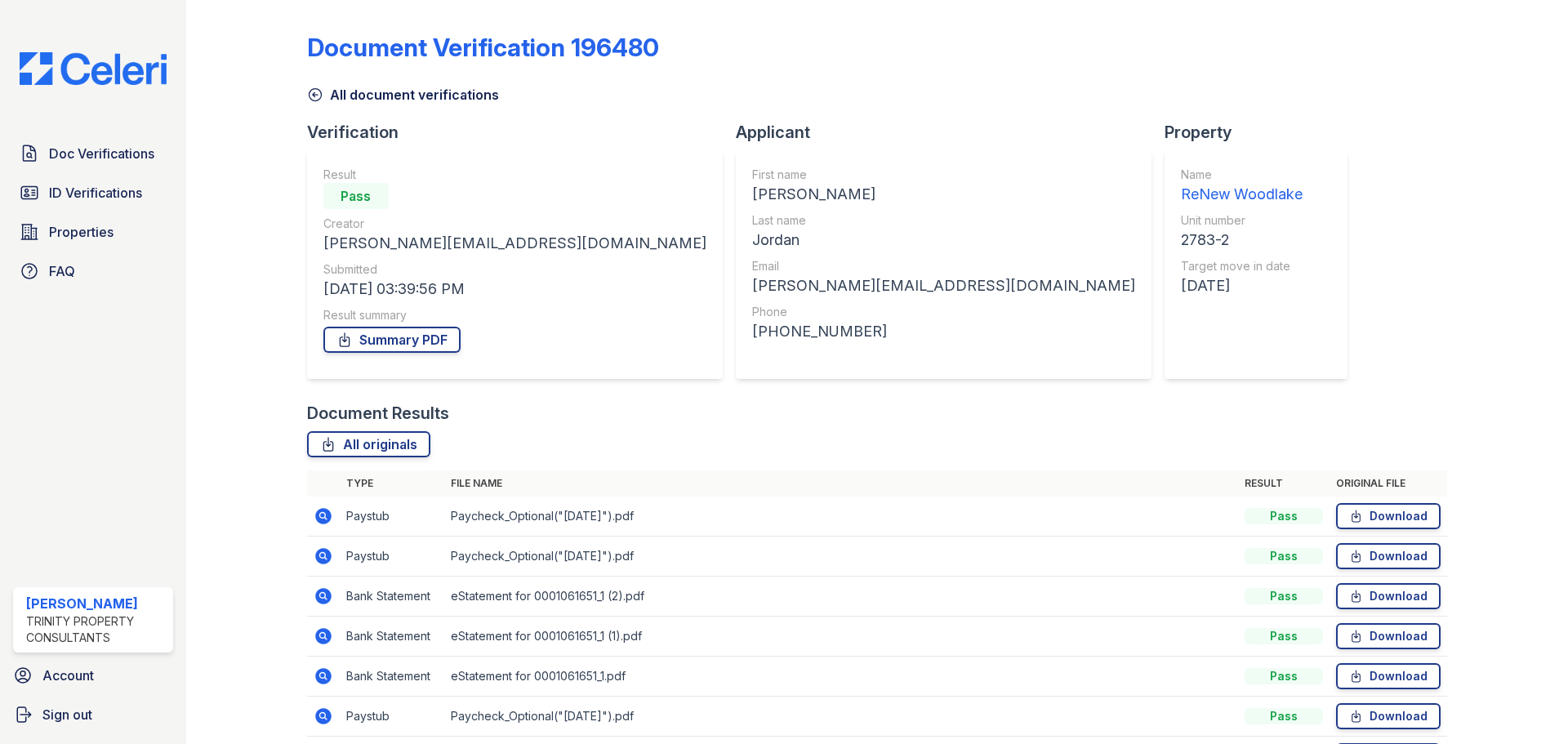
scroll to position [82, 0]
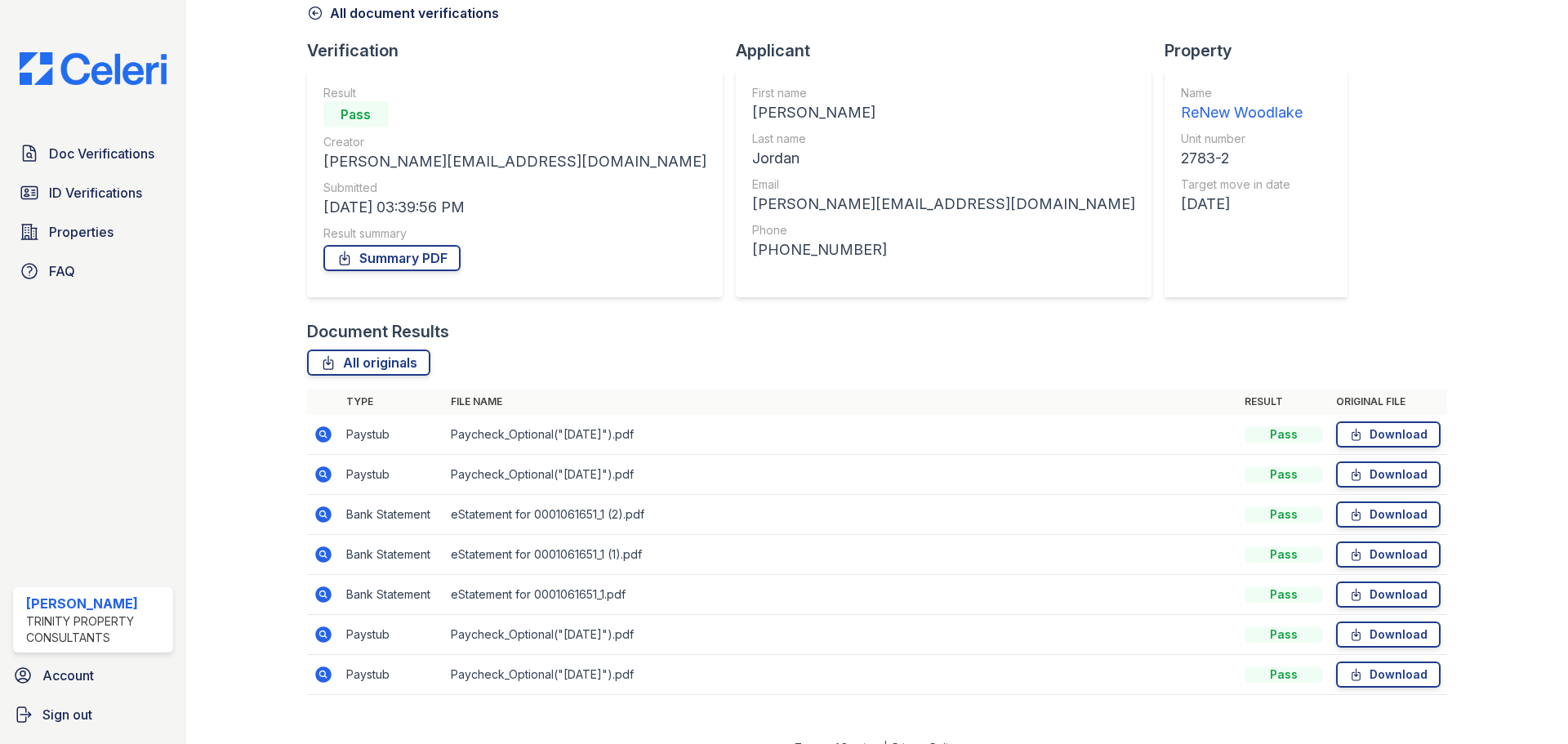
click at [322, 634] on icon at bounding box center [322, 633] width 4 height 4
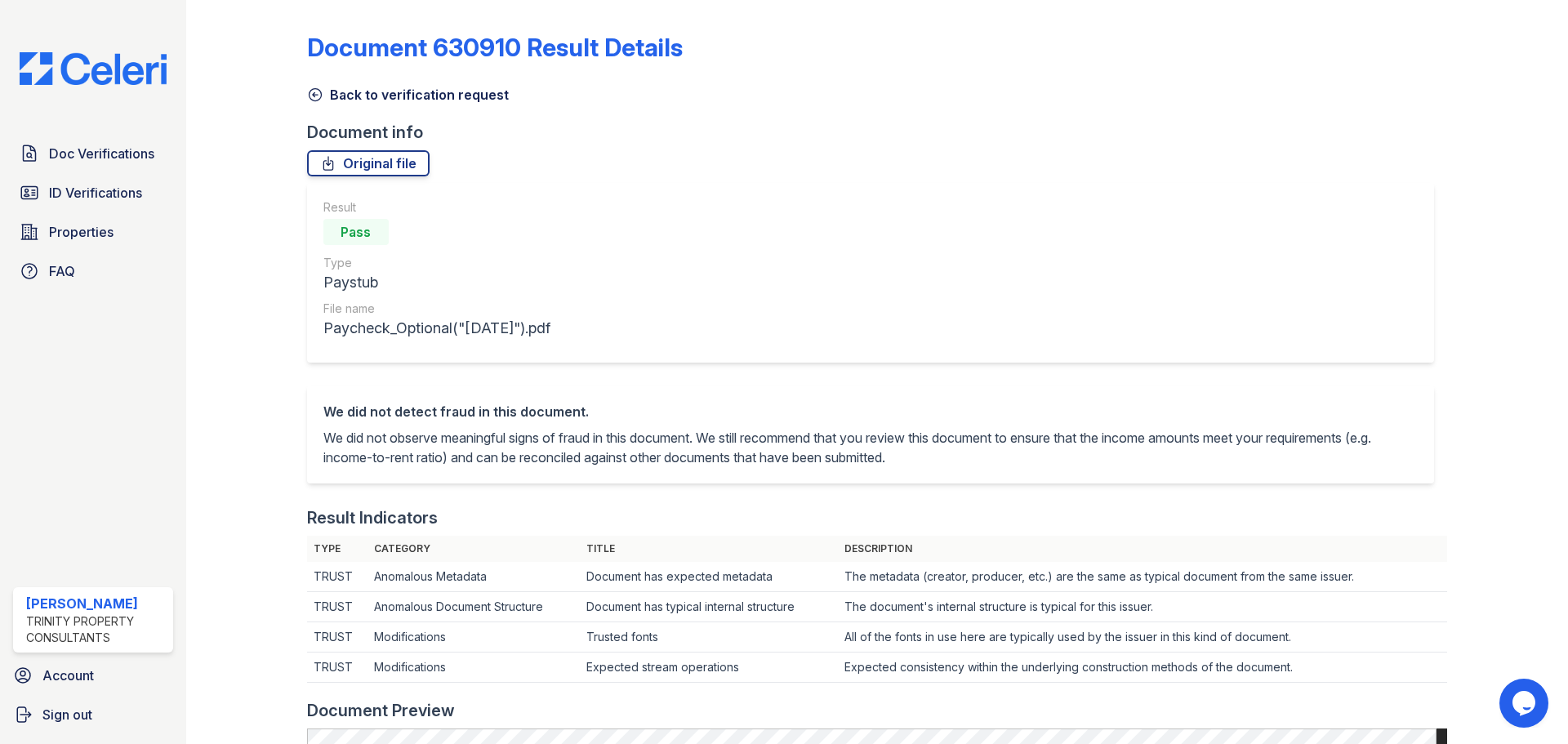
click at [317, 95] on icon at bounding box center [315, 95] width 13 height 13
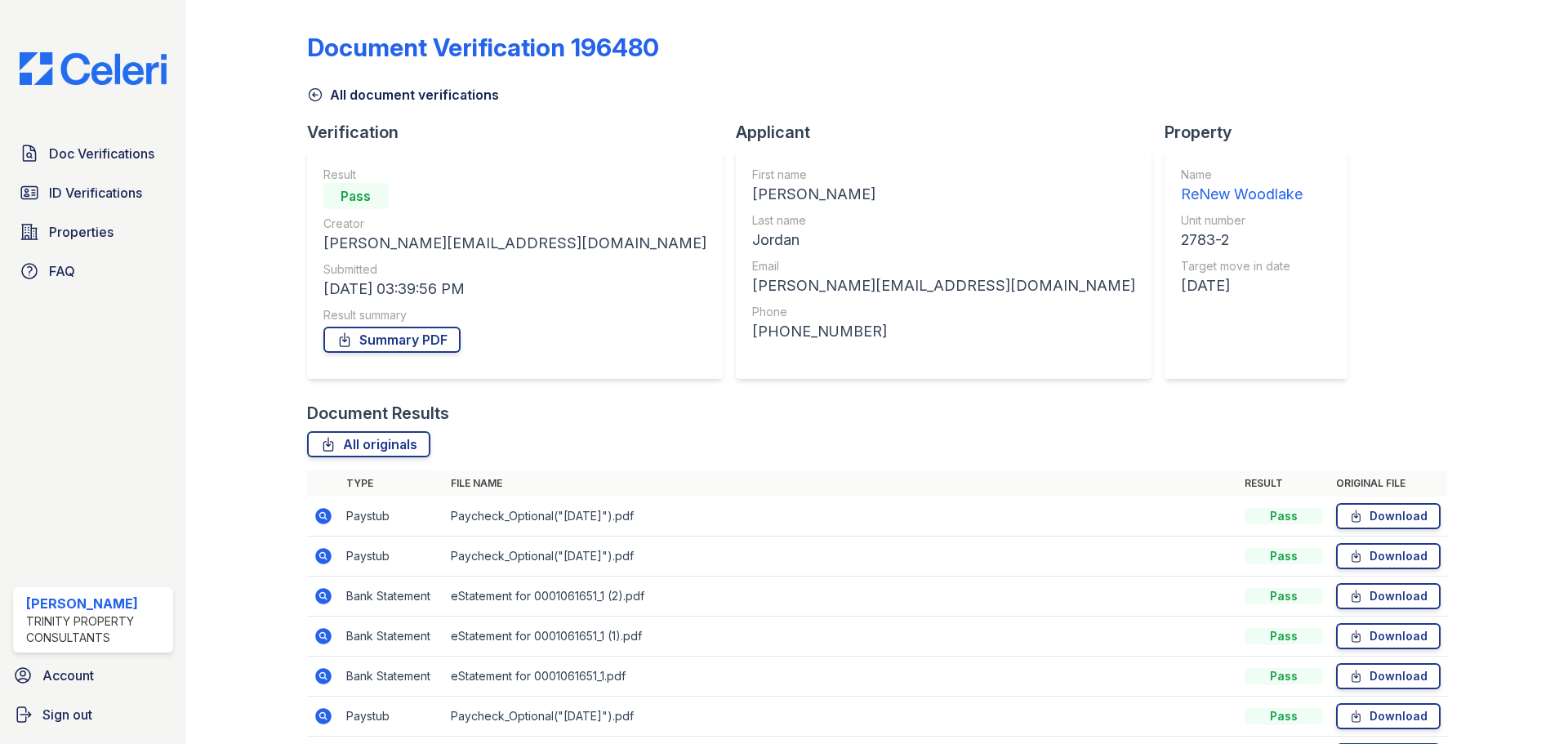
scroll to position [82, 0]
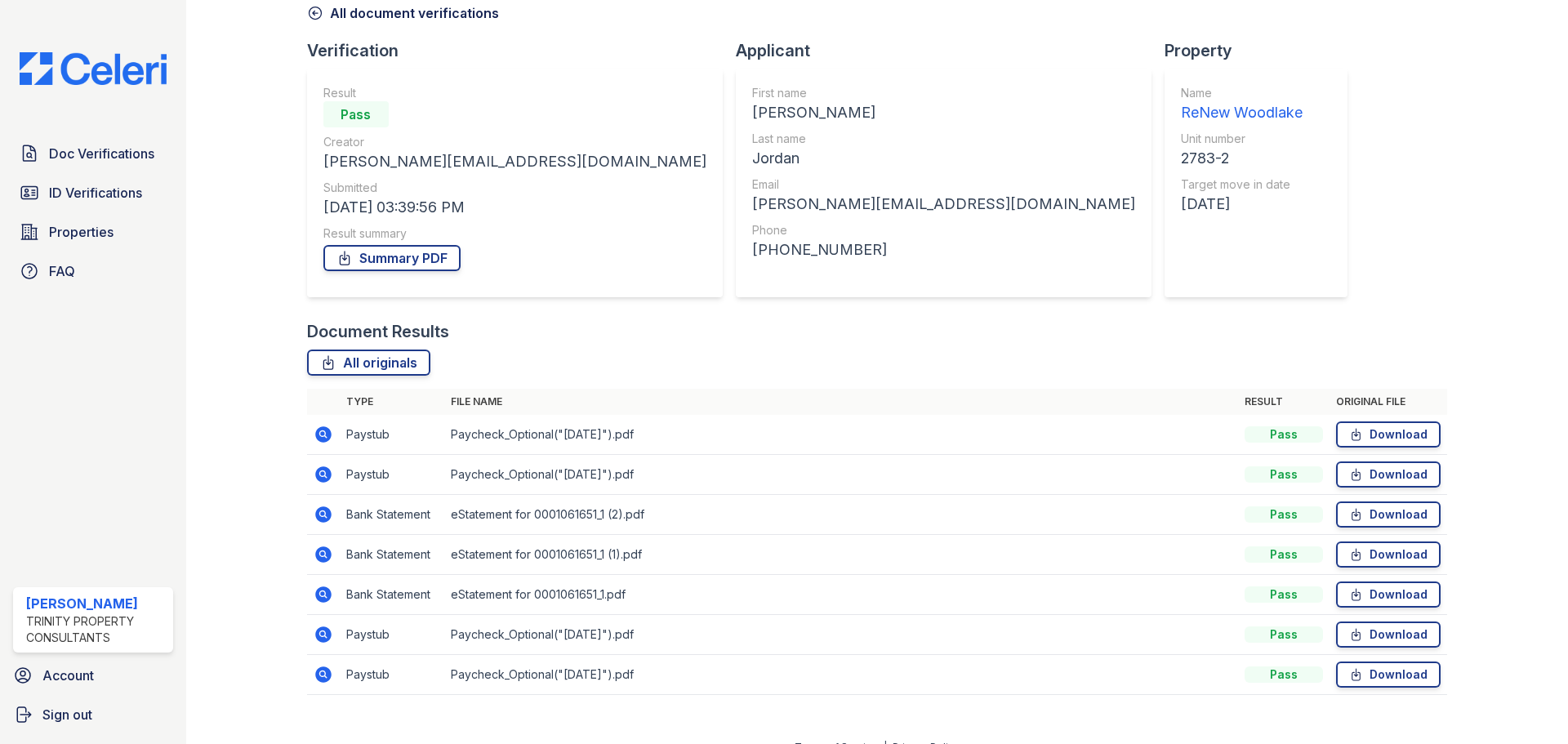
click at [318, 427] on icon at bounding box center [323, 434] width 20 height 20
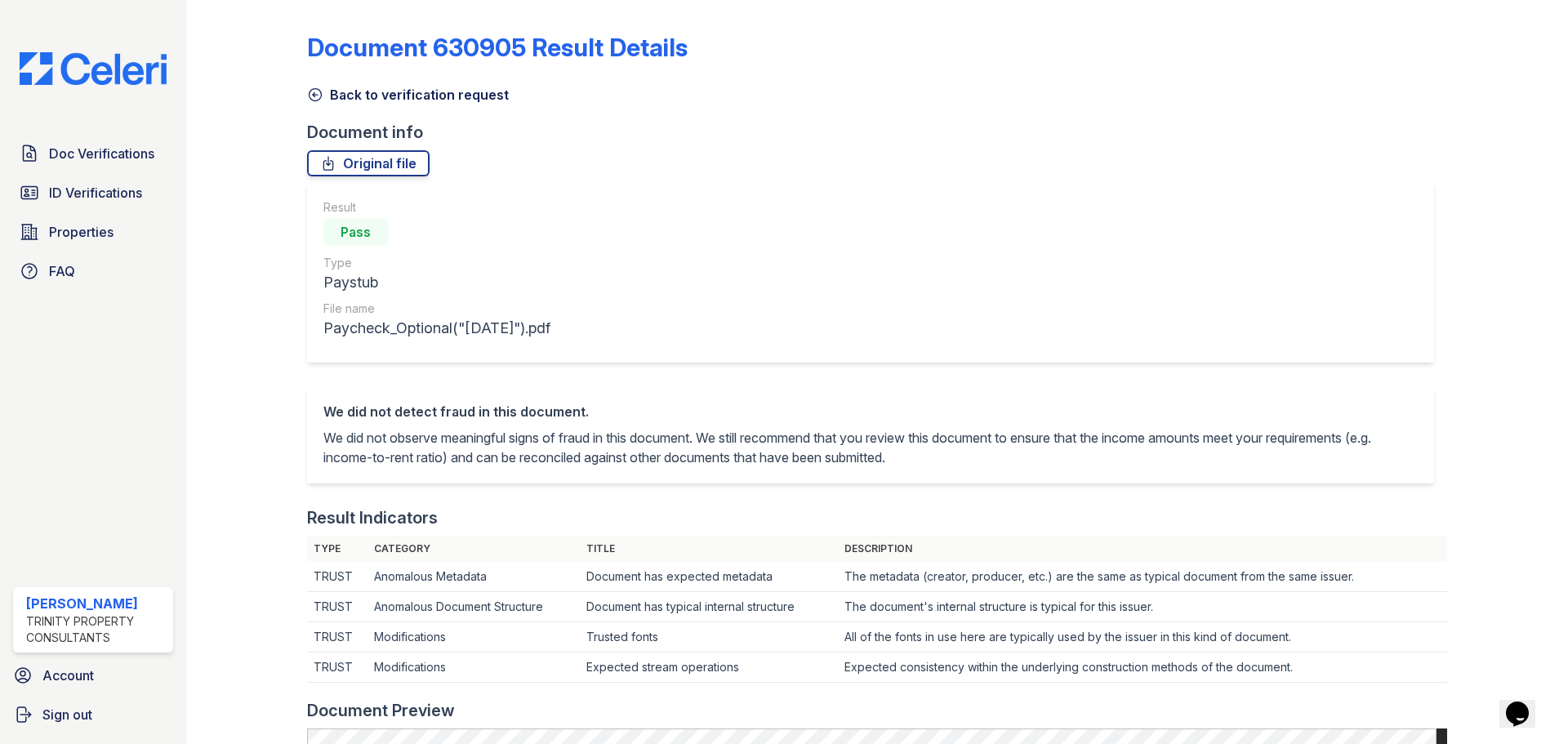
click at [322, 95] on link "Back to verification request" at bounding box center [407, 95] width 202 height 20
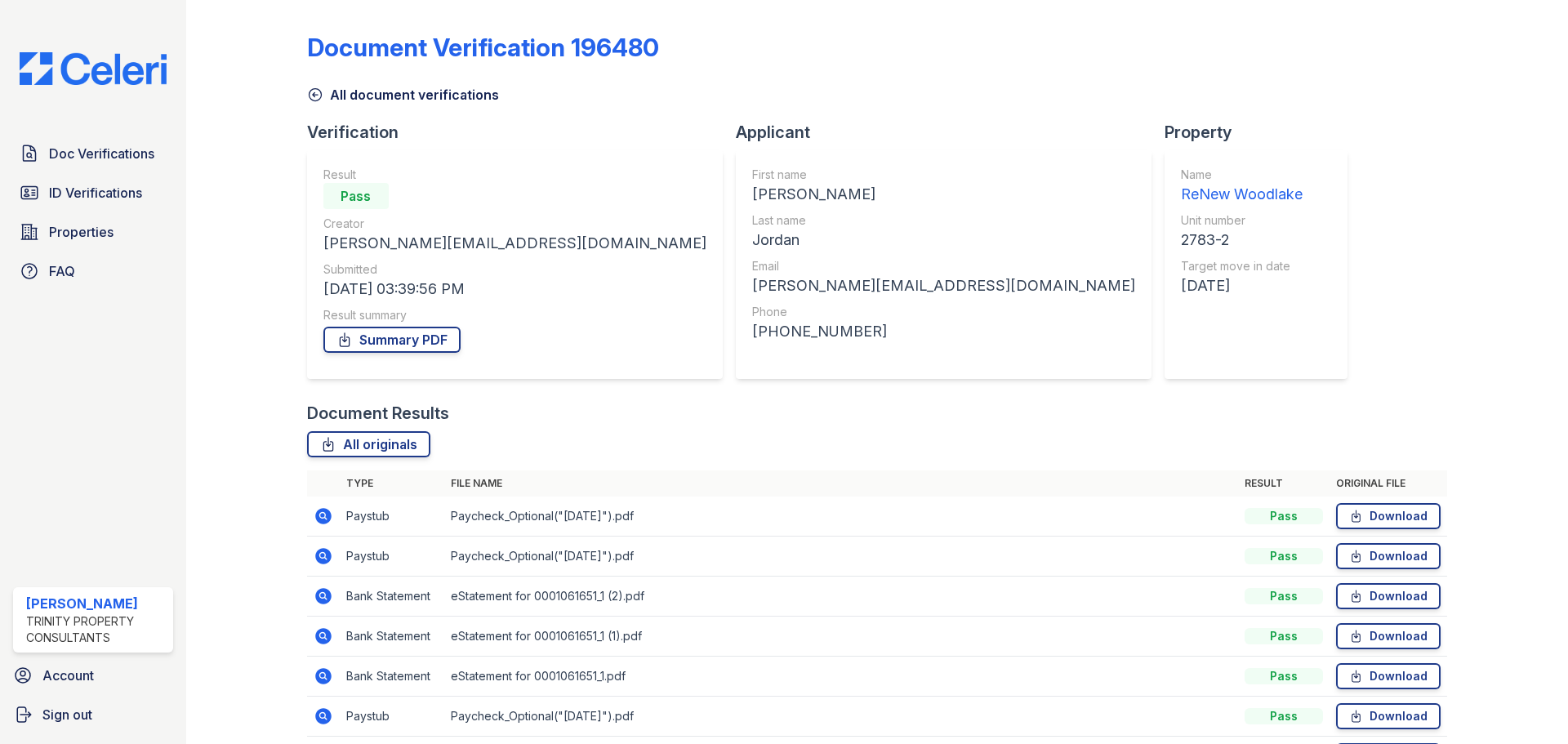
click at [322, 95] on link "All document verifications" at bounding box center [403, 95] width 192 height 20
